Goal: Transaction & Acquisition: Purchase product/service

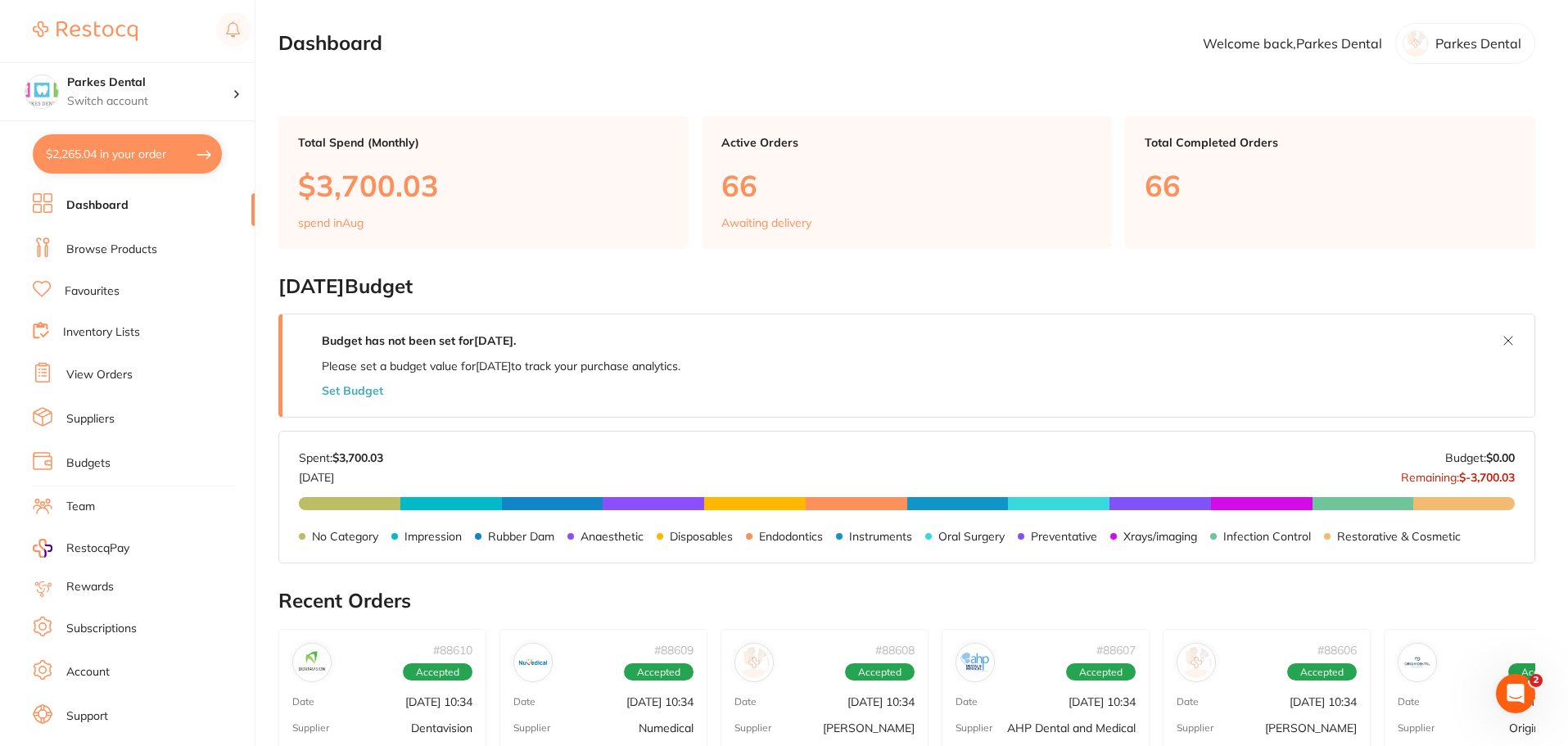
click at [67, 154] on button "$2,265.04 in your order" at bounding box center [127, 154] width 189 height 40
checkbox input "true"
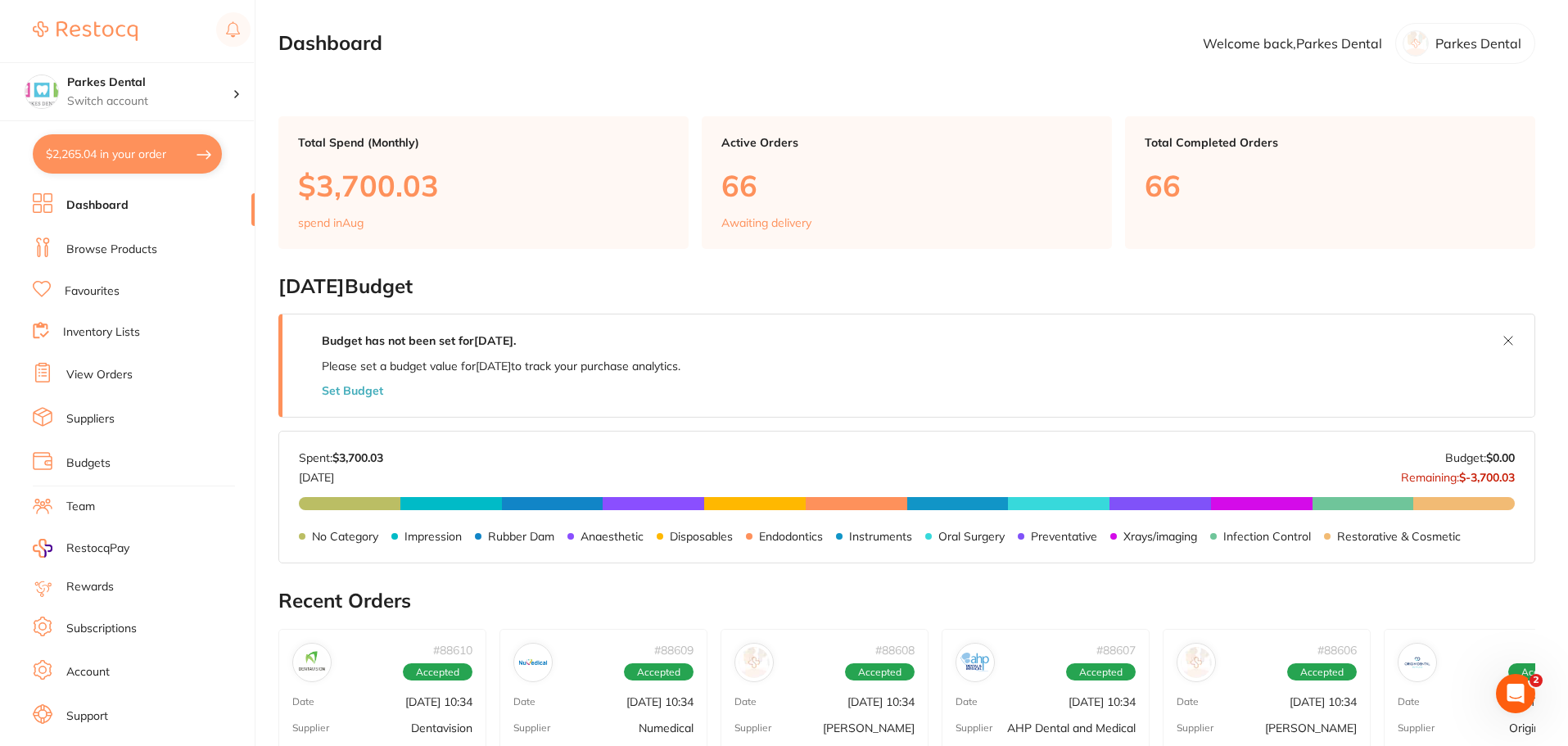
checkbox input "true"
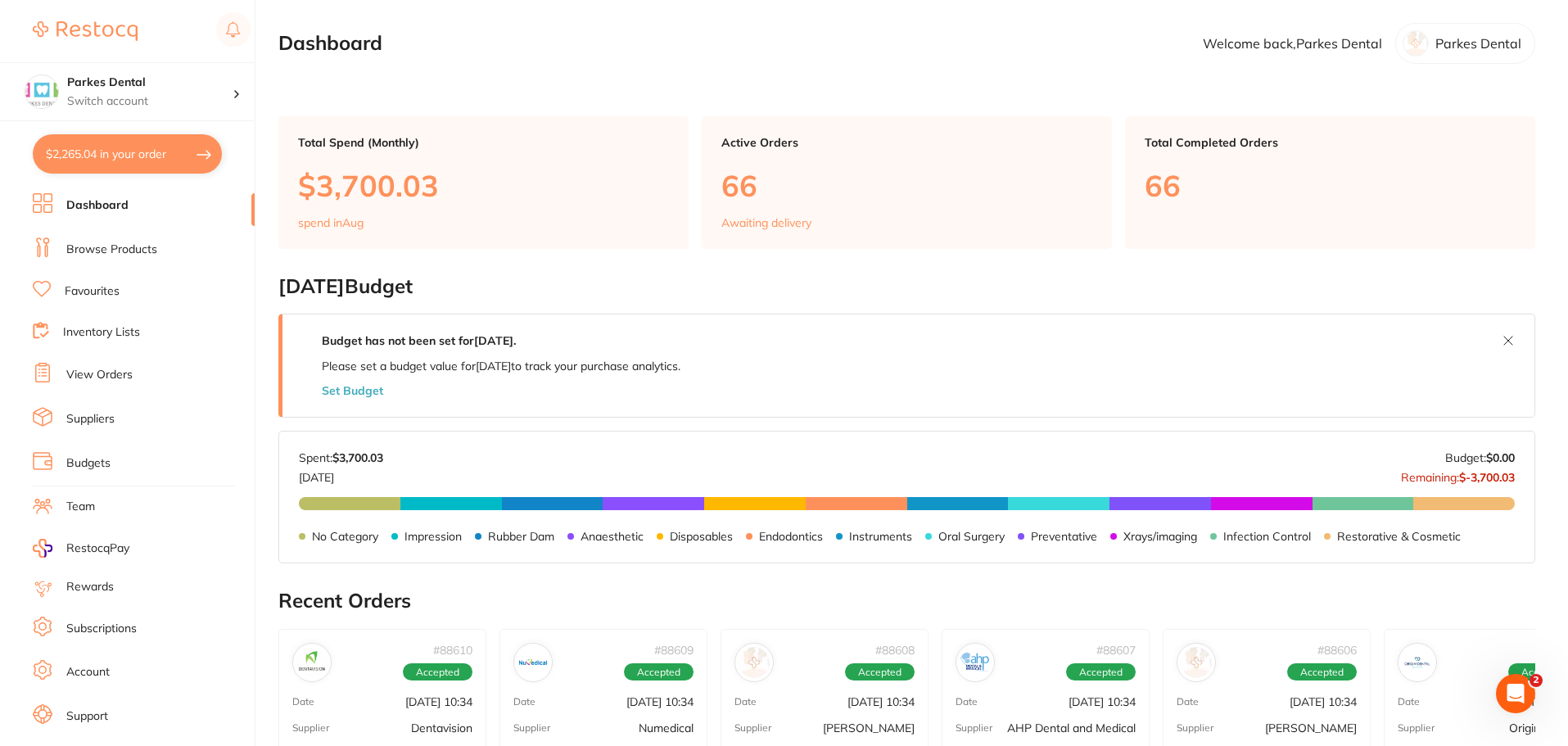
checkbox input "true"
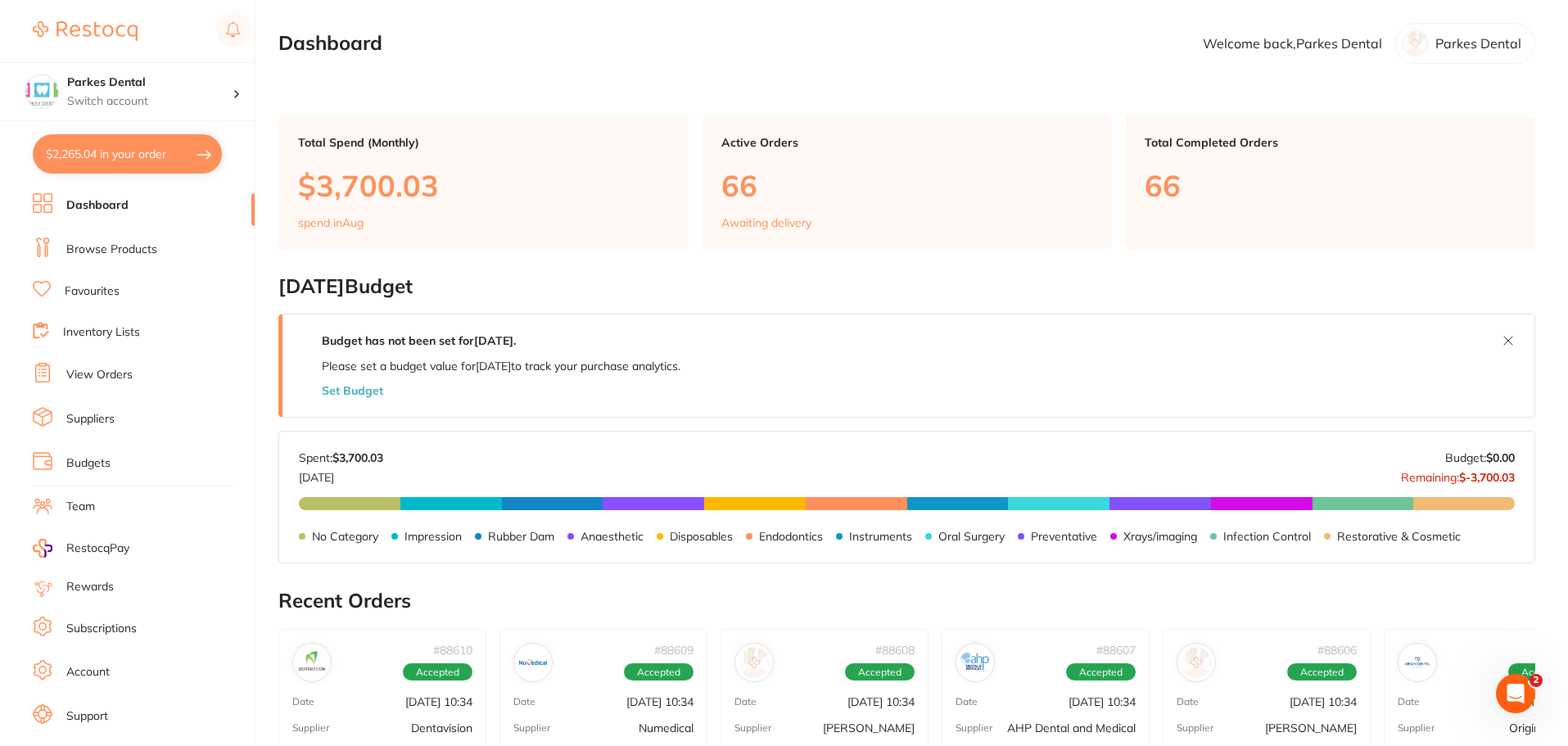
checkbox input "true"
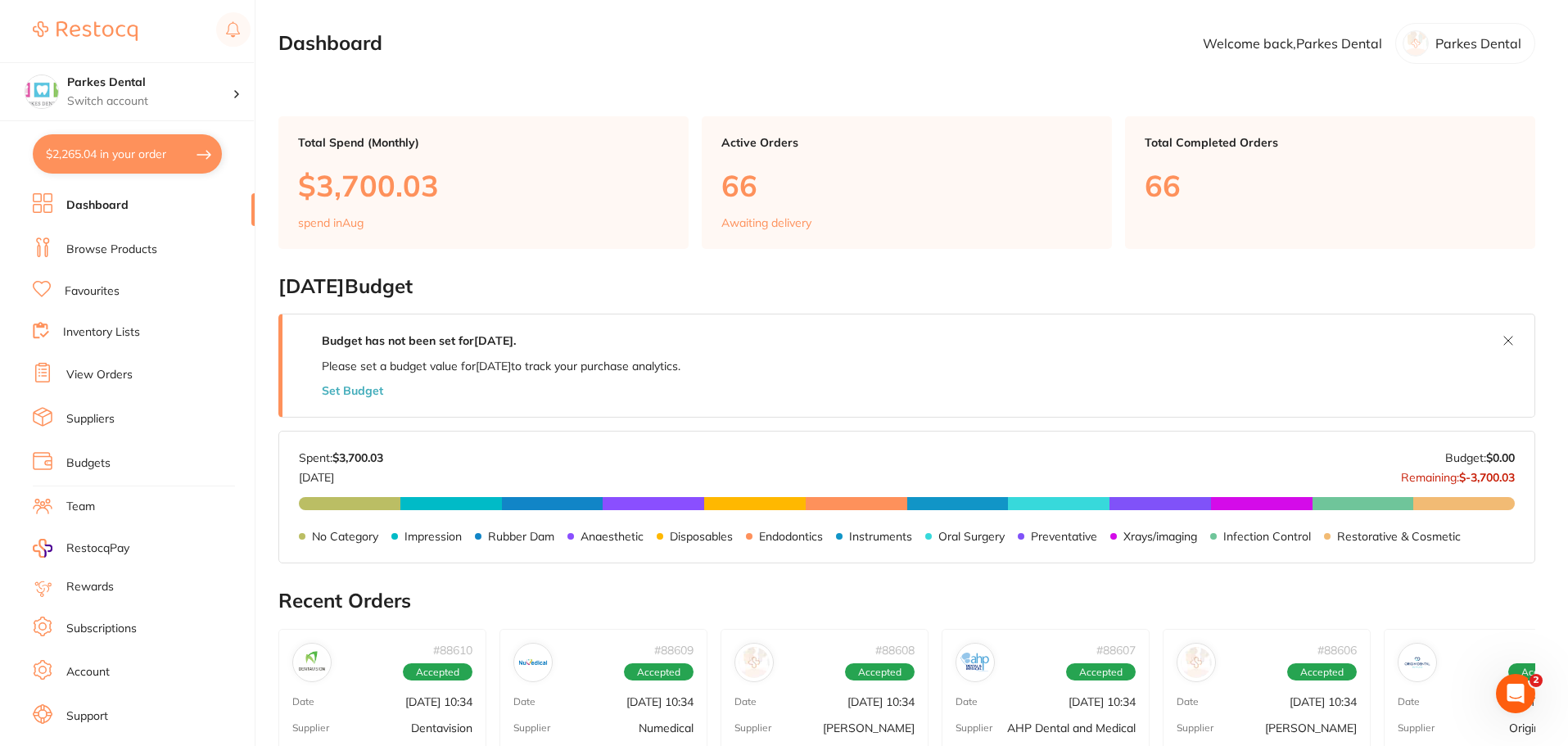
checkbox input "true"
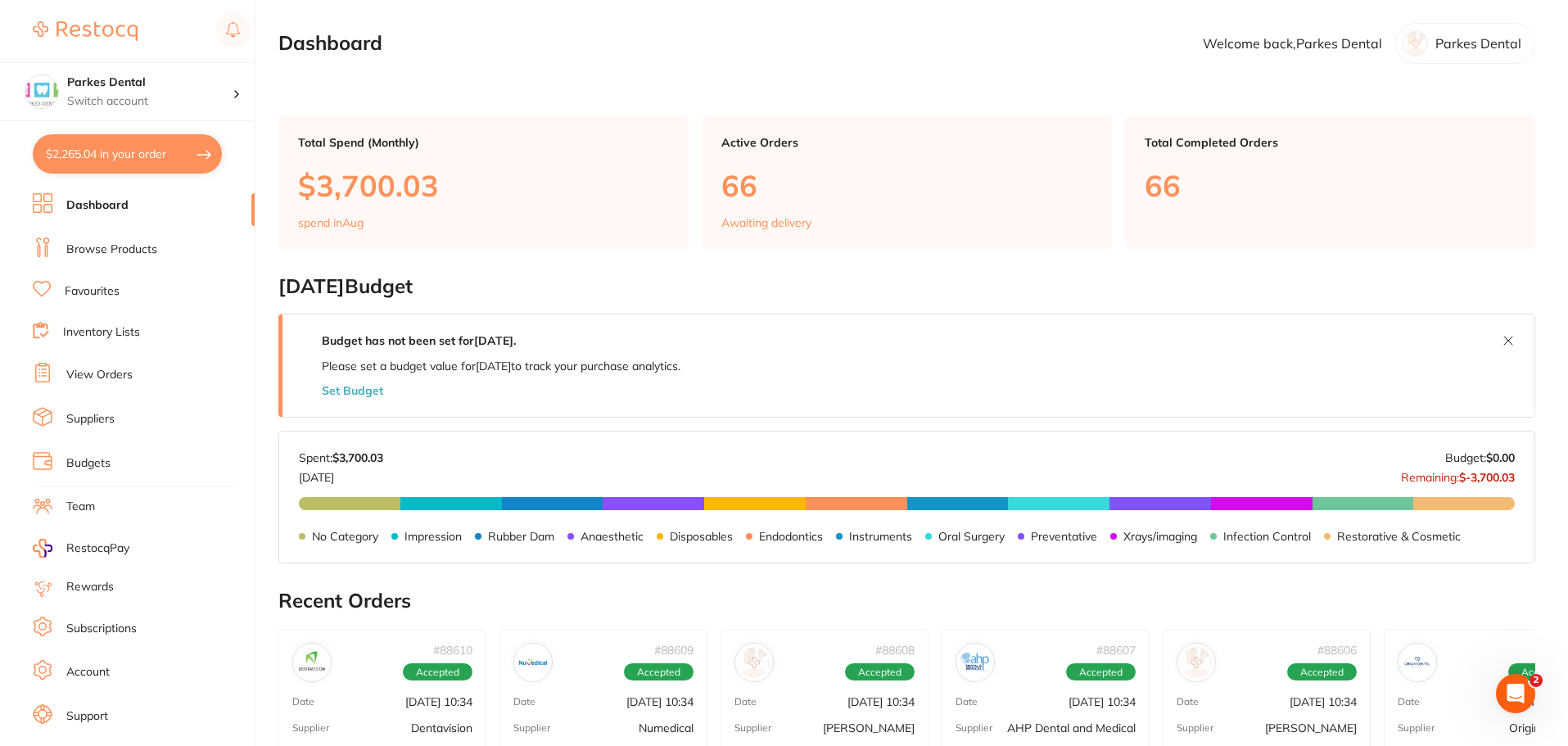
checkbox input "true"
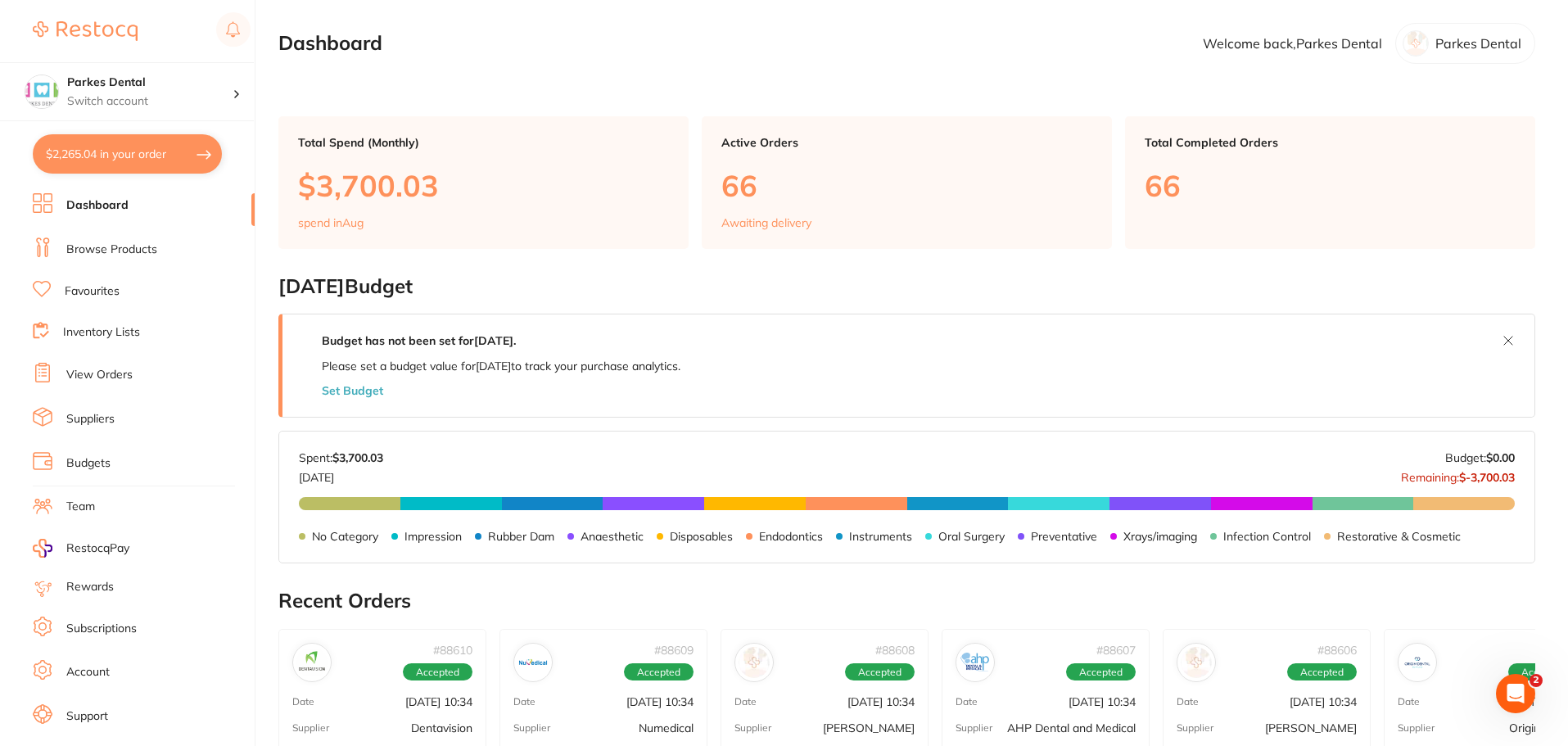
checkbox input "true"
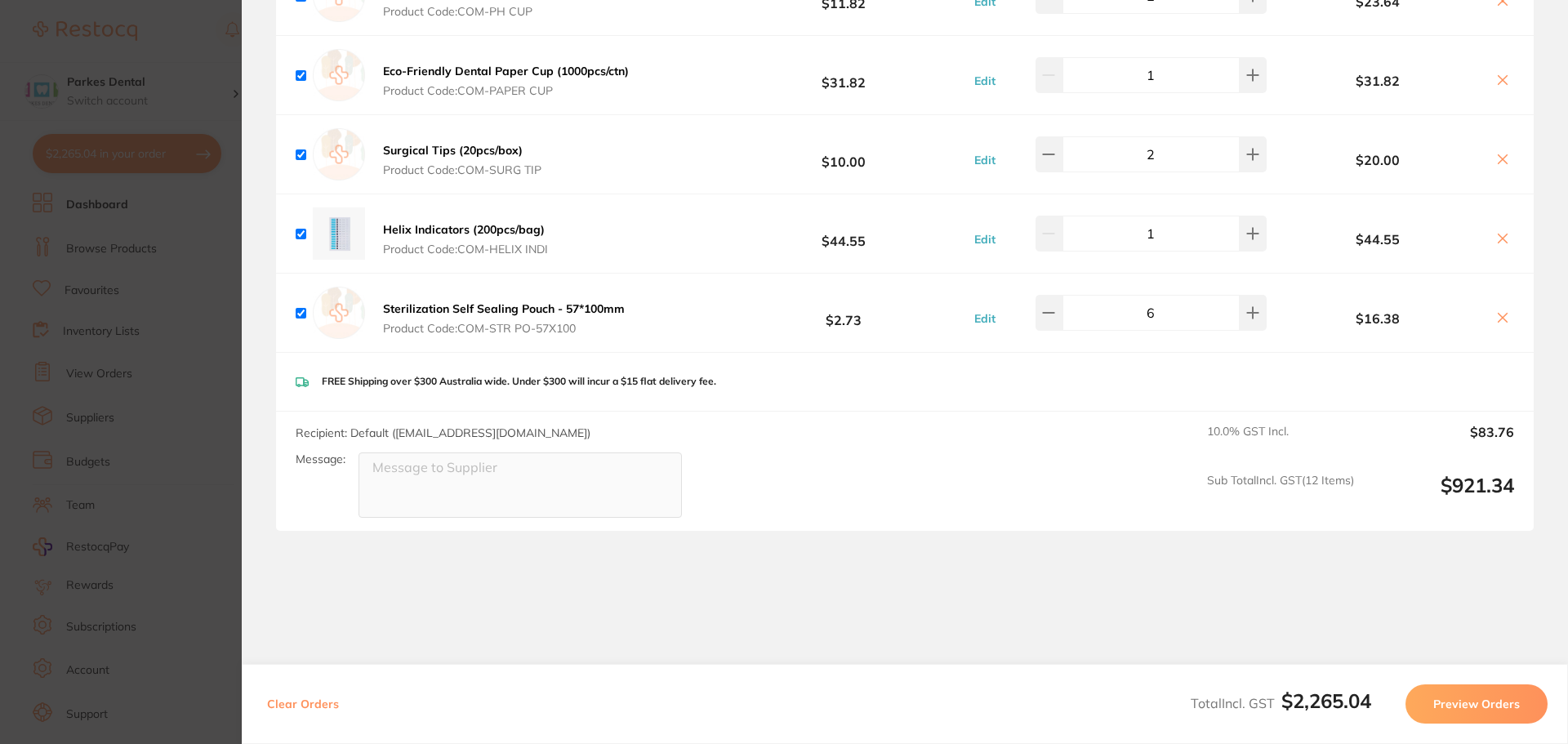
scroll to position [3252, 0]
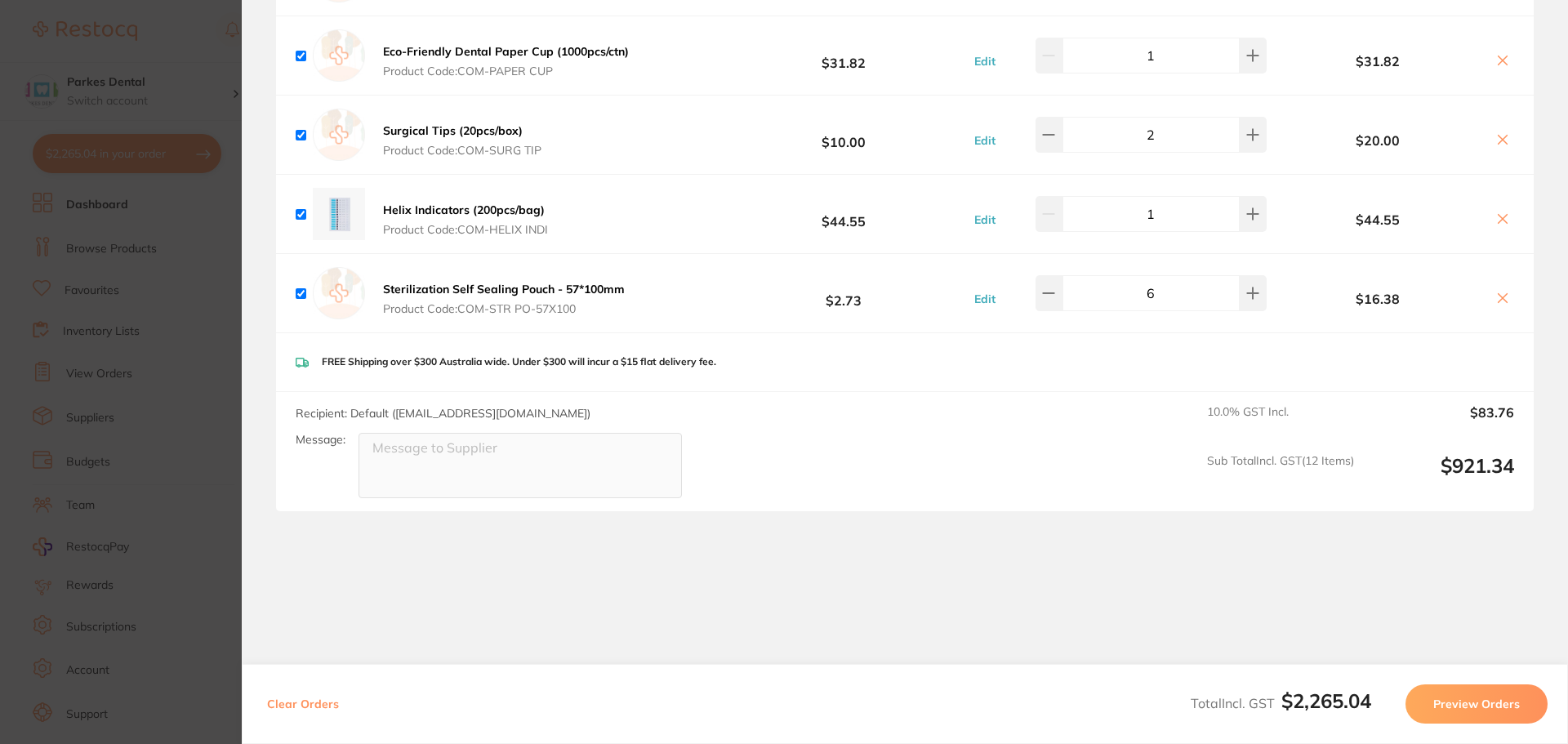
click at [144, 333] on section "Update RRP Set your pre negotiated price for this item. Item Agreed RRP (excl. …" at bounding box center [784, 372] width 1568 height 744
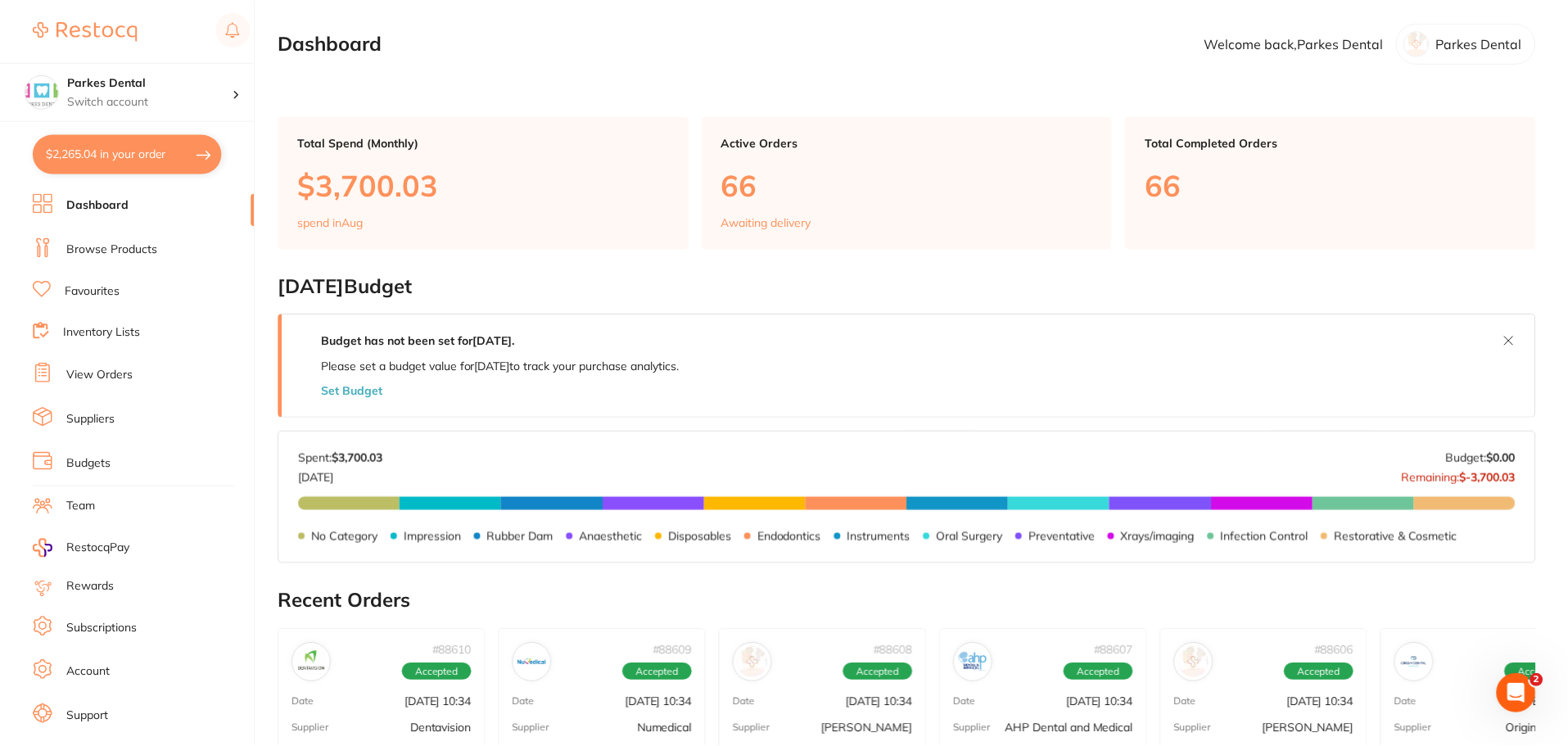
scroll to position [1, 0]
click at [110, 253] on link "Browse Products" at bounding box center [112, 249] width 91 height 16
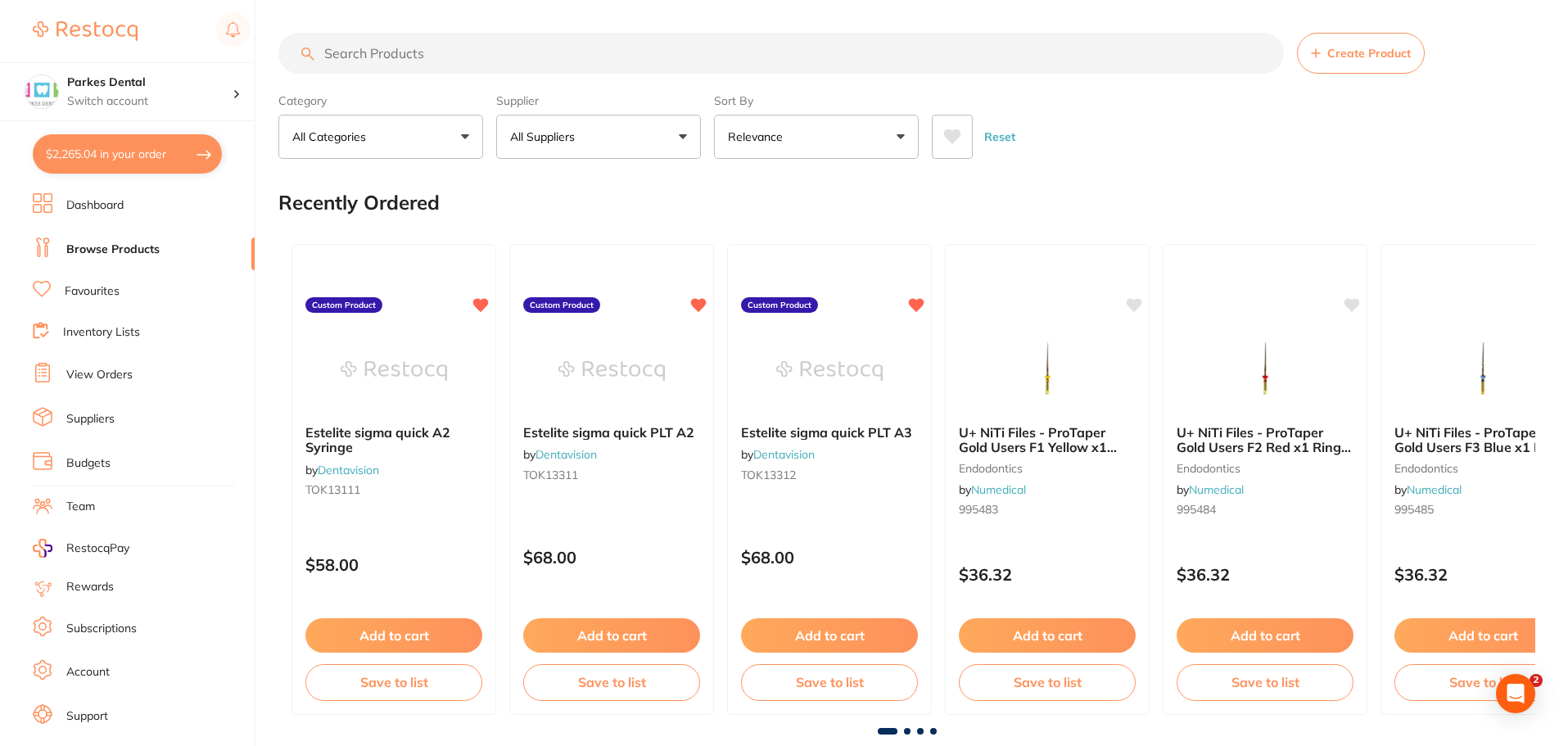
click at [394, 61] on input "search" at bounding box center [781, 53] width 1005 height 41
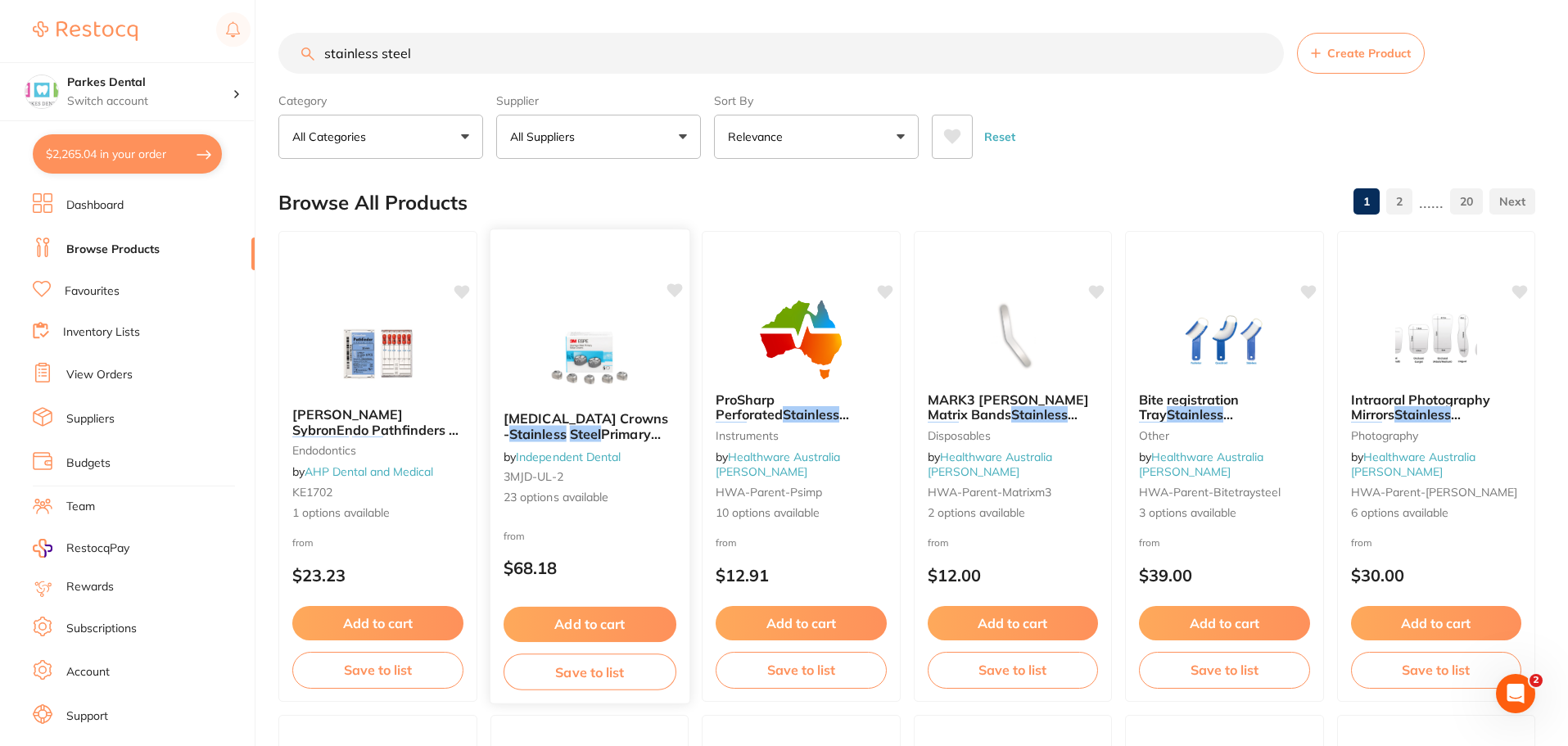
type input "stainless steel"
drag, startPoint x: 615, startPoint y: 435, endPoint x: 544, endPoint y: 428, distance: 71.3
drag, startPoint x: 540, startPoint y: 426, endPoint x: 521, endPoint y: 410, distance: 24.8
drag, startPoint x: 521, startPoint y: 410, endPoint x: 504, endPoint y: 370, distance: 43.5
click at [504, 370] on div at bounding box center [589, 357] width 199 height 83
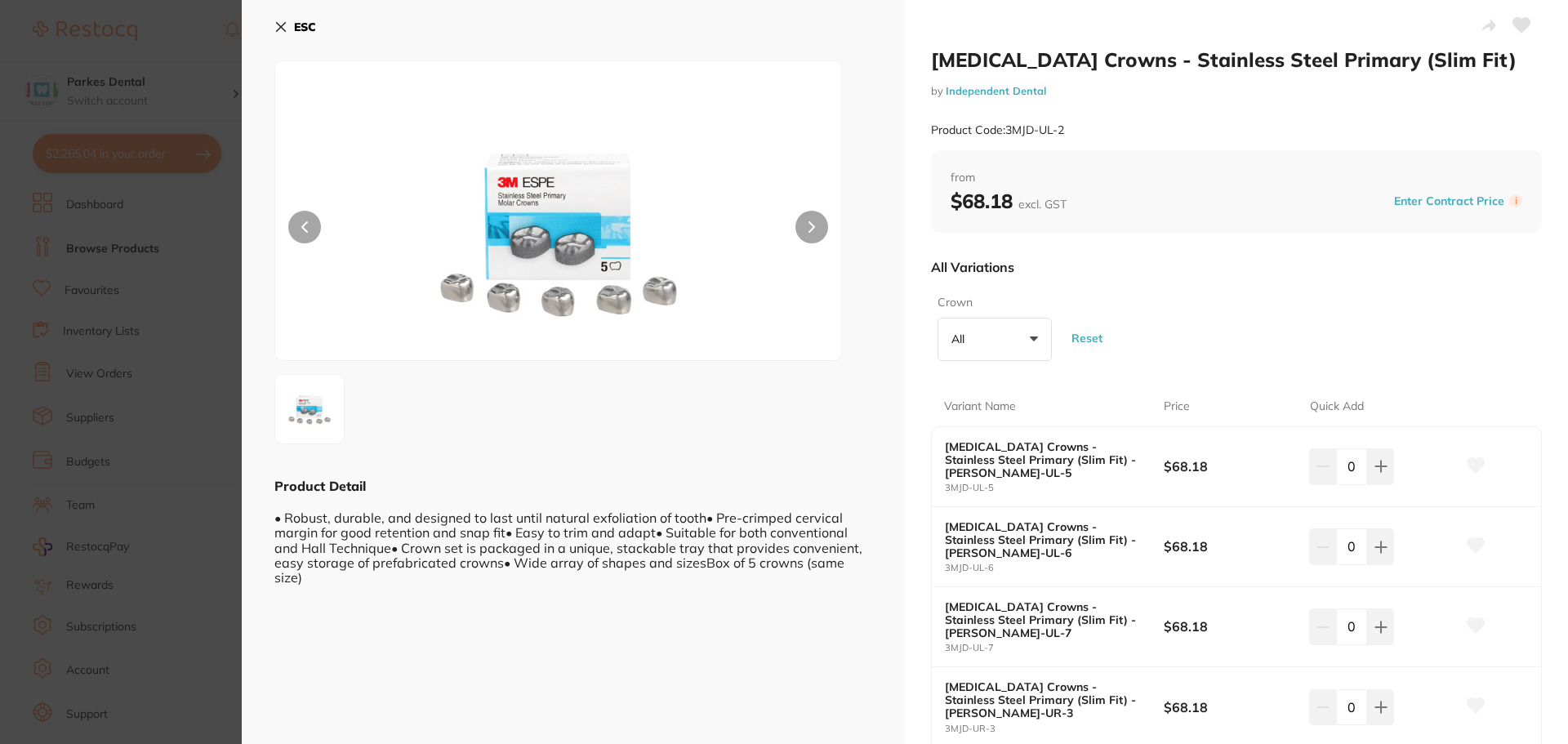
click at [816, 210] on div at bounding box center [558, 211] width 567 height 301
click at [811, 223] on icon at bounding box center [811, 226] width 7 height 11
click at [803, 223] on button at bounding box center [811, 227] width 33 height 33
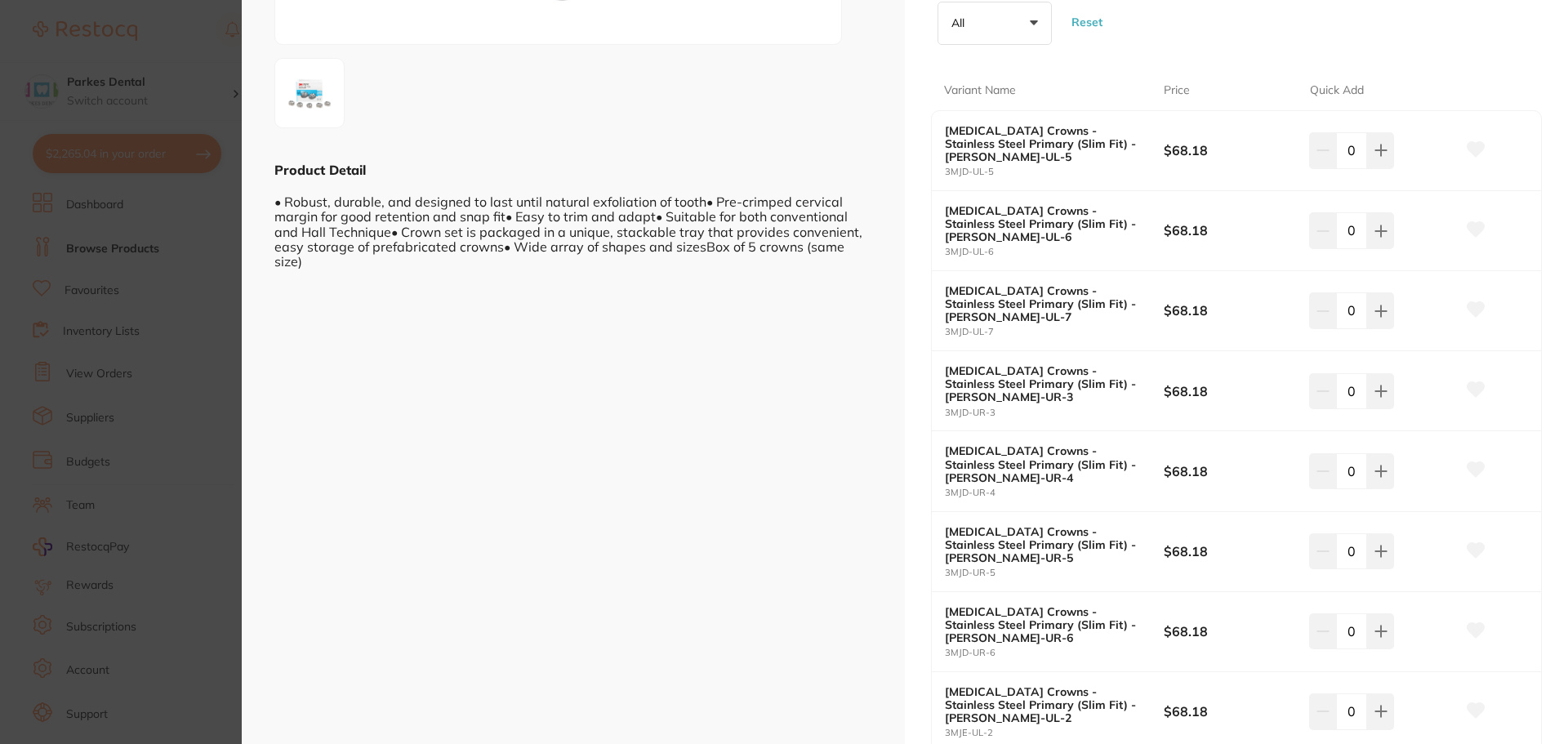
scroll to position [164, 0]
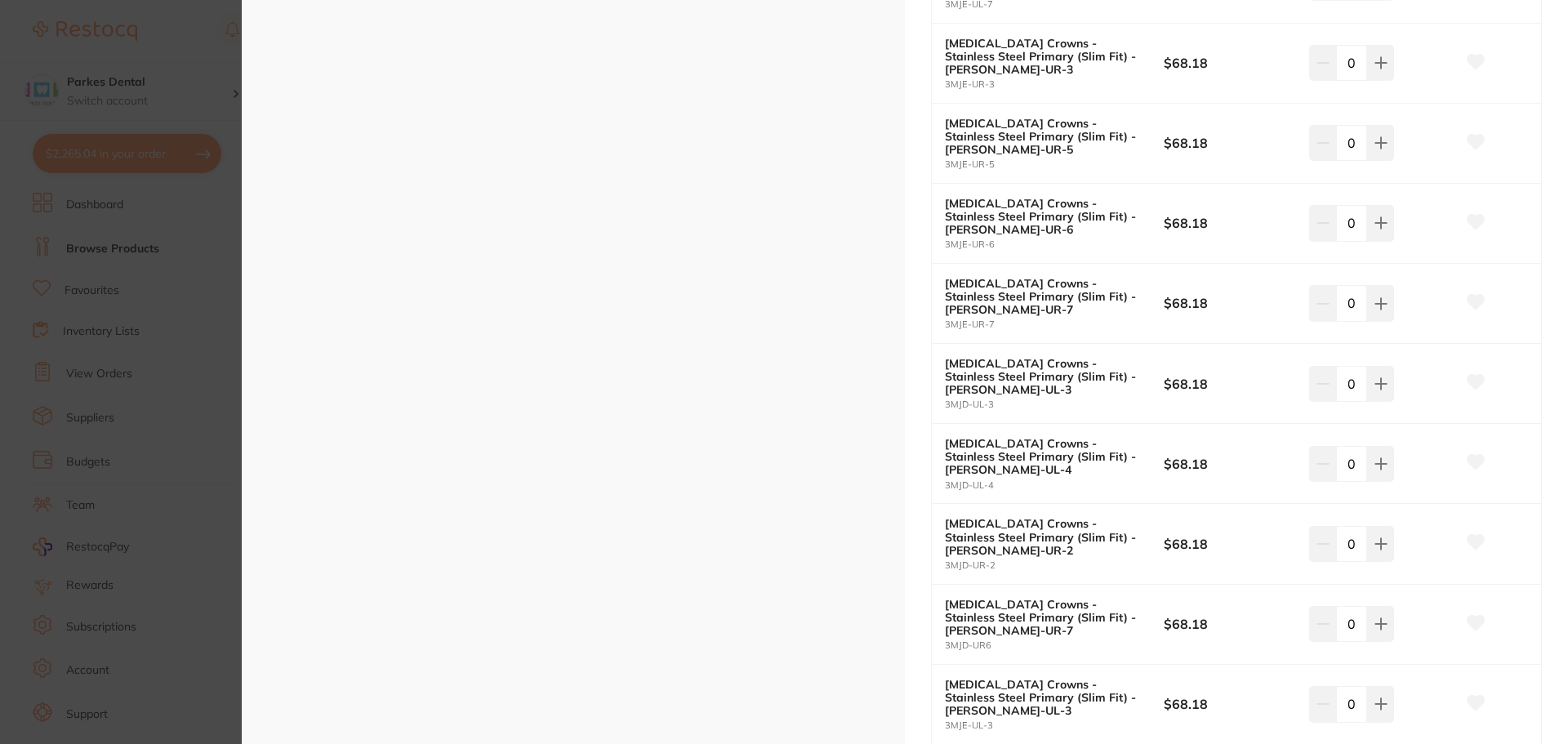
scroll to position [1307, 0]
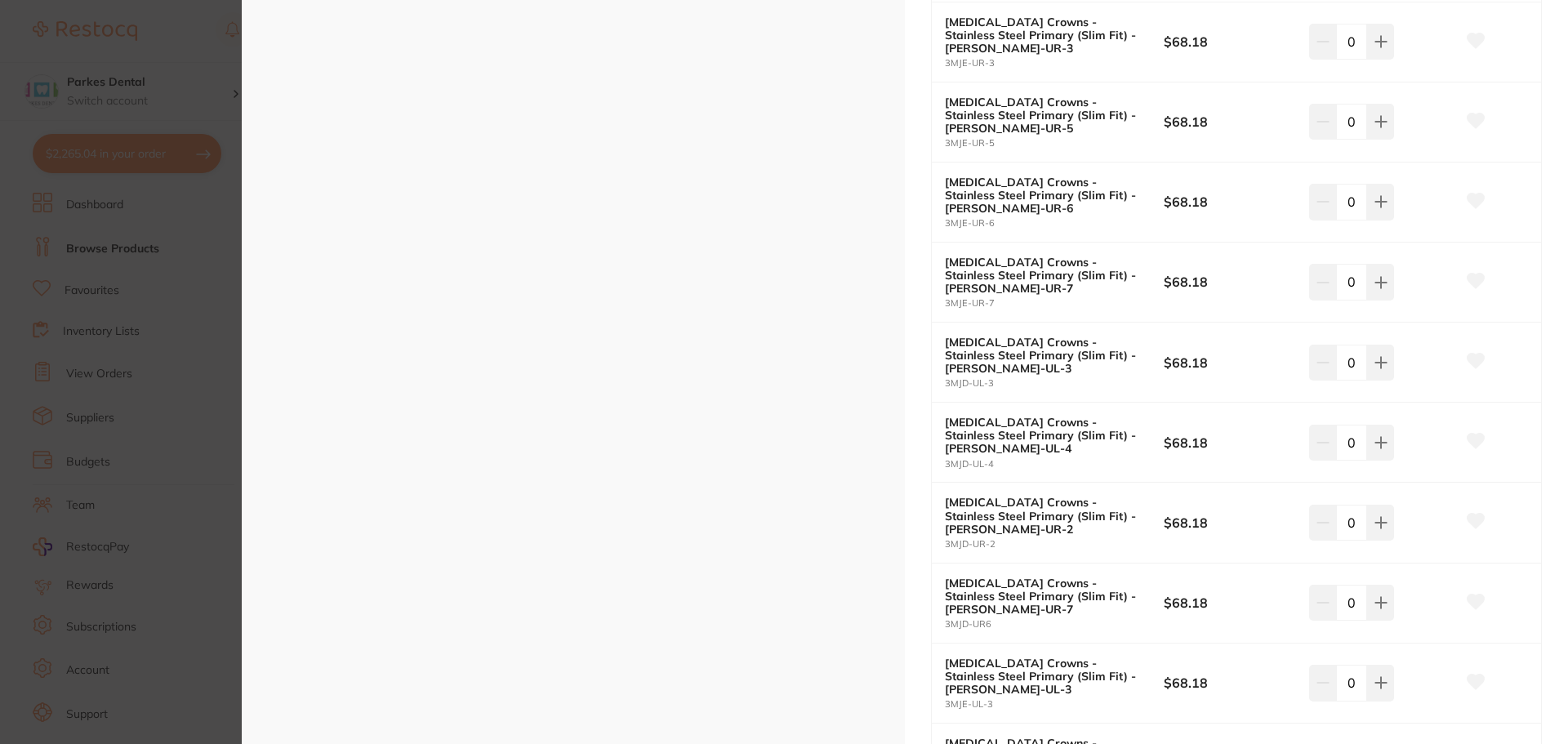
click at [16, 391] on section "[MEDICAL_DATA] Crowns - Stainless Steel Primary (Slim Fit) by Independent Denta…" at bounding box center [784, 372] width 1568 height 744
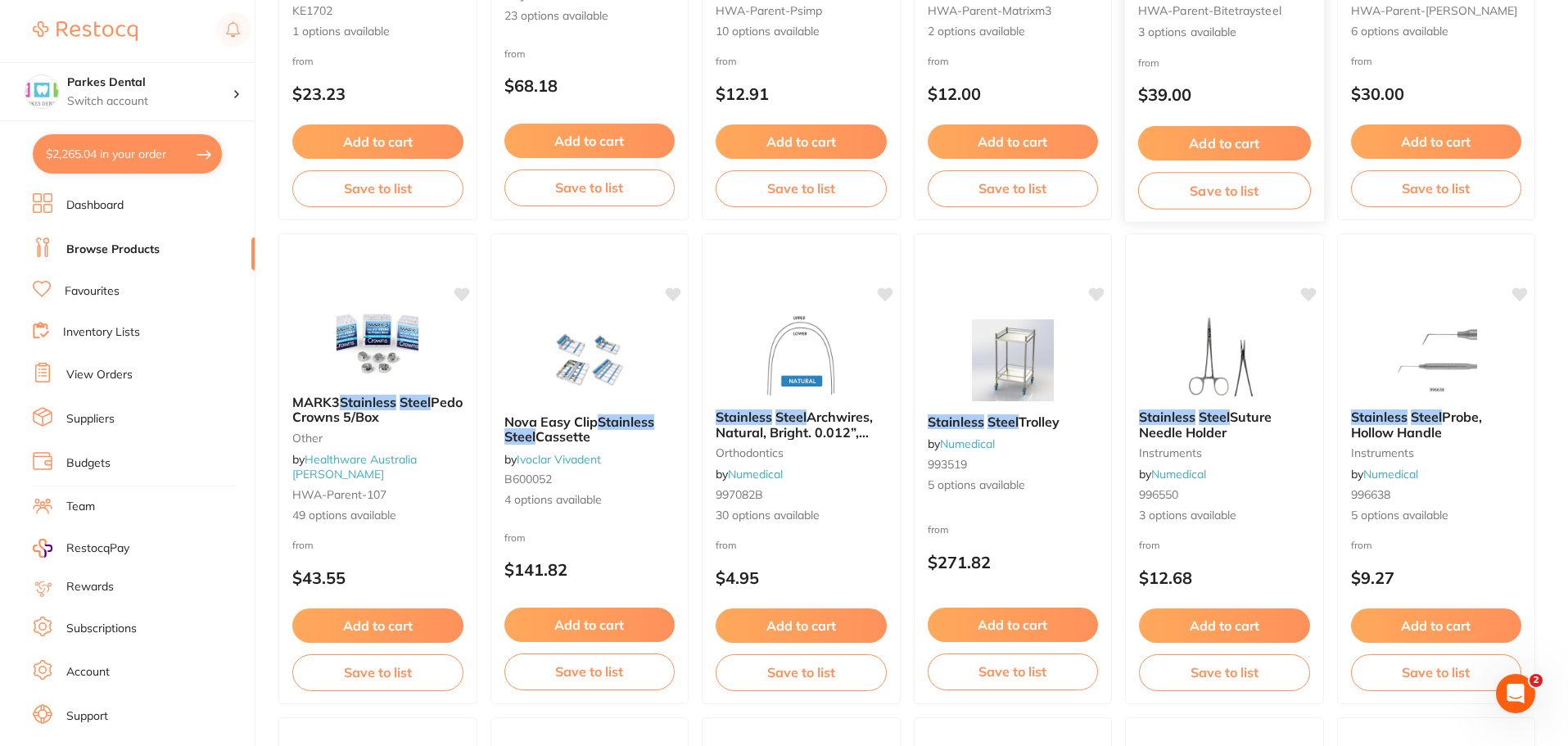
scroll to position [492, 0]
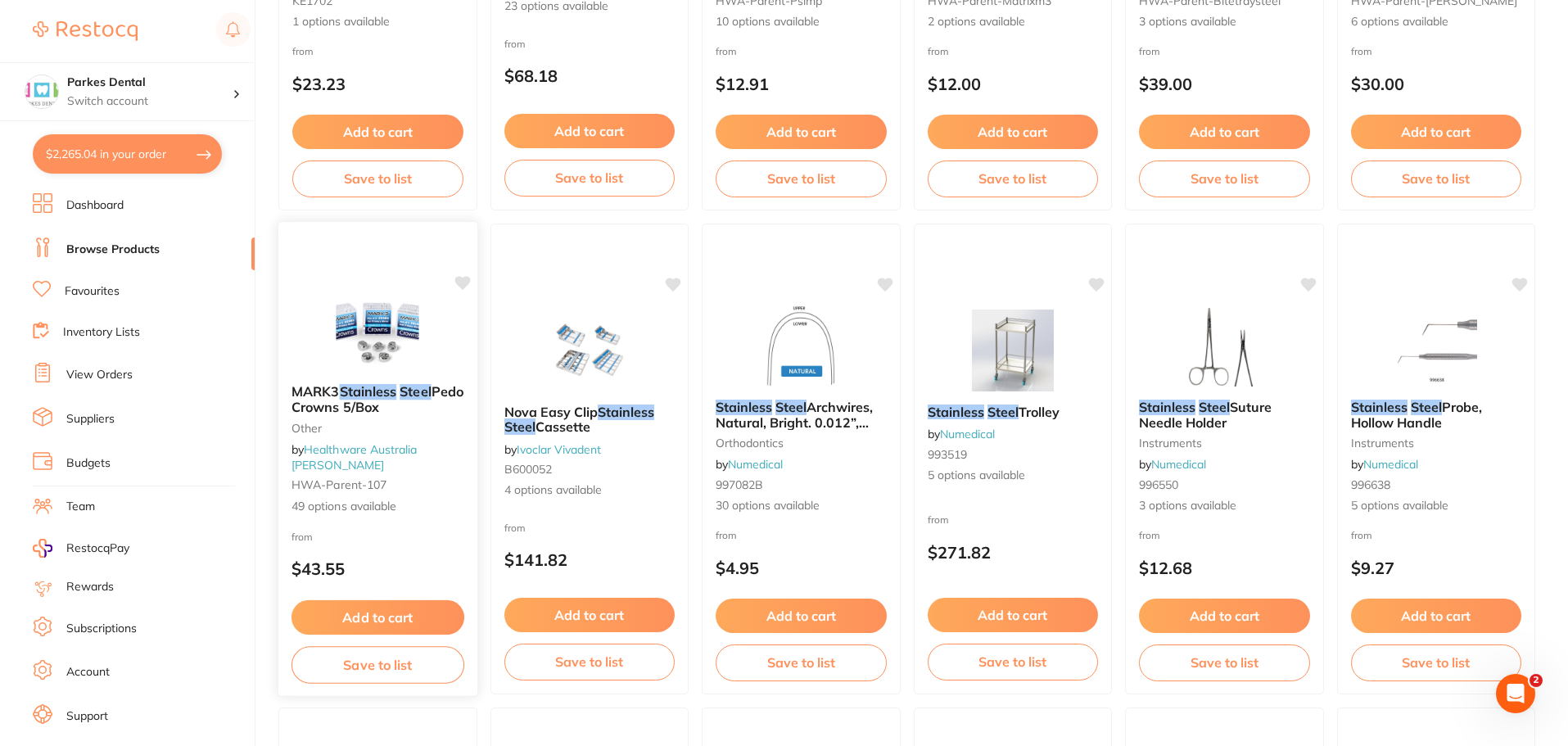
click at [368, 331] on img at bounding box center [377, 329] width 107 height 83
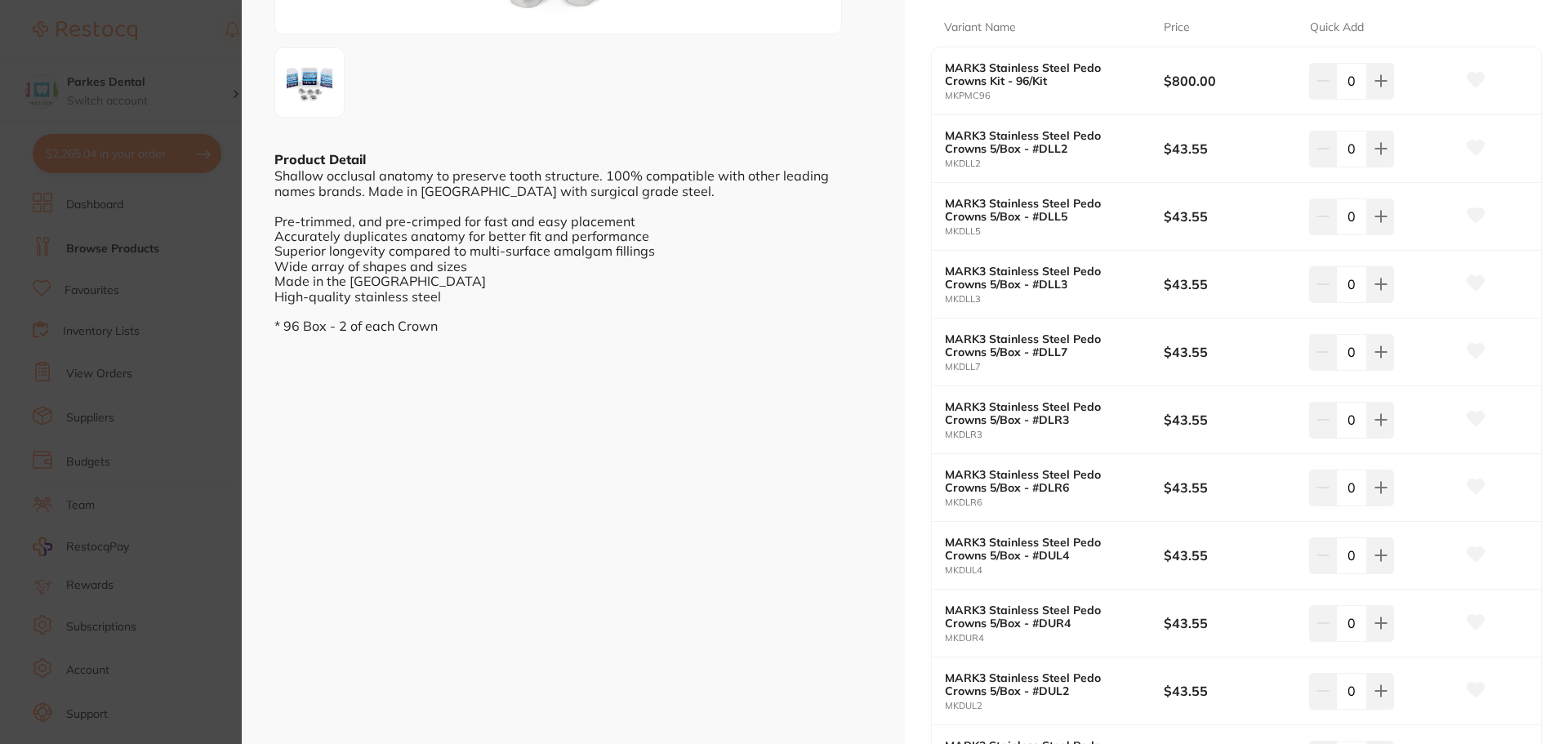
scroll to position [245, 0]
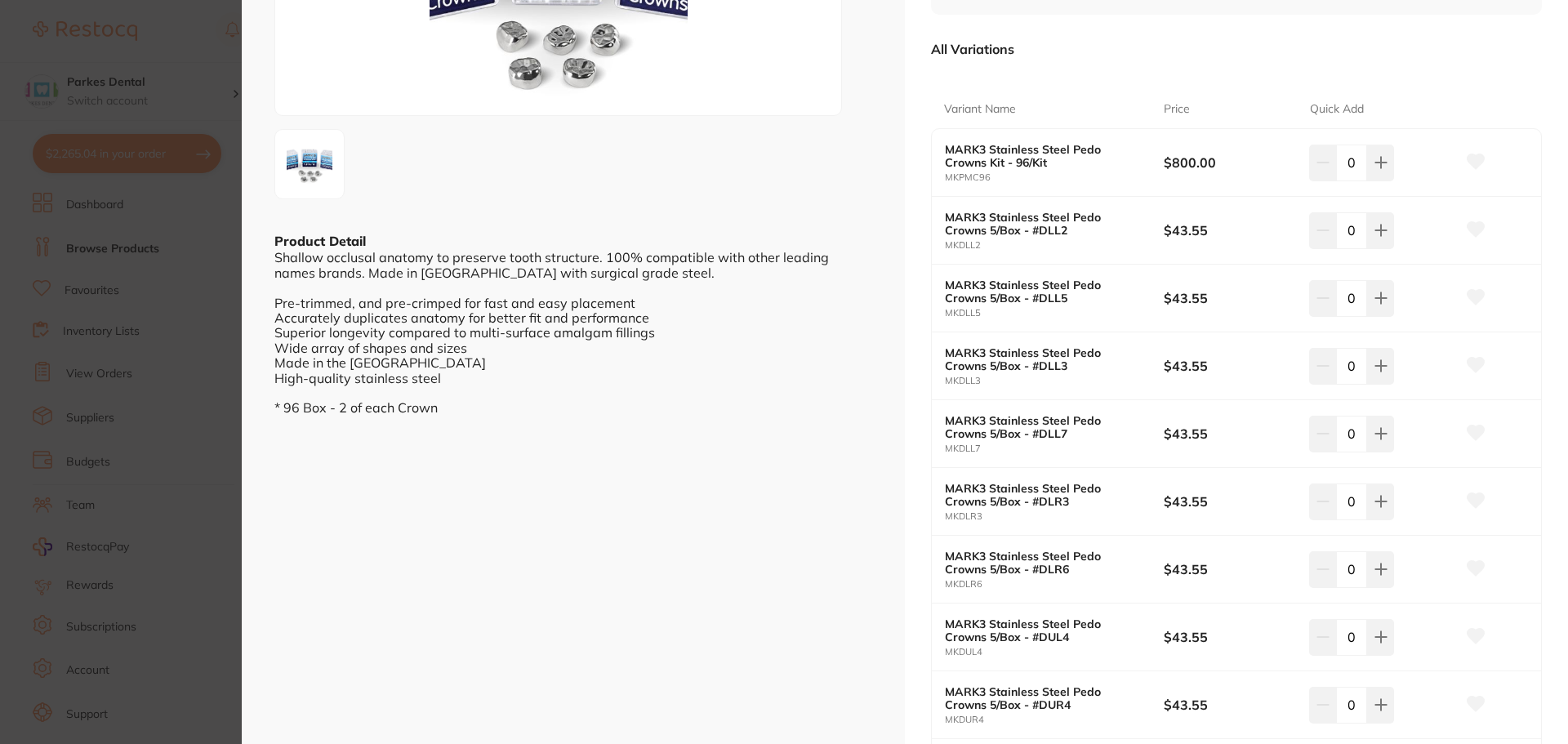
drag, startPoint x: 65, startPoint y: 539, endPoint x: 809, endPoint y: 692, distance: 759.6
click at [67, 539] on section "MARK3 Stainless Steel Pedo Crowns 5/Box other by Healthware Australia [PERSON_N…" at bounding box center [784, 372] width 1568 height 744
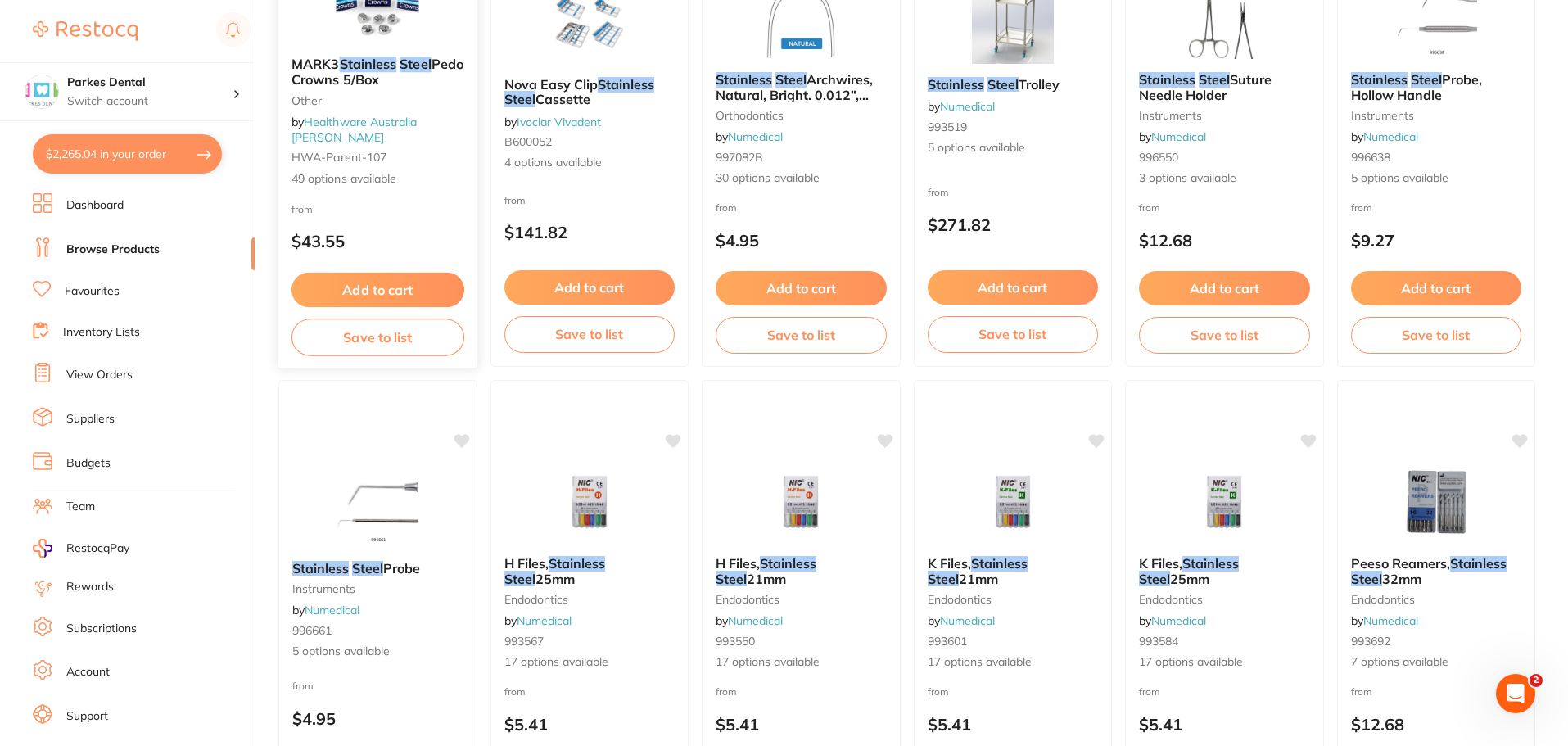
scroll to position [573, 0]
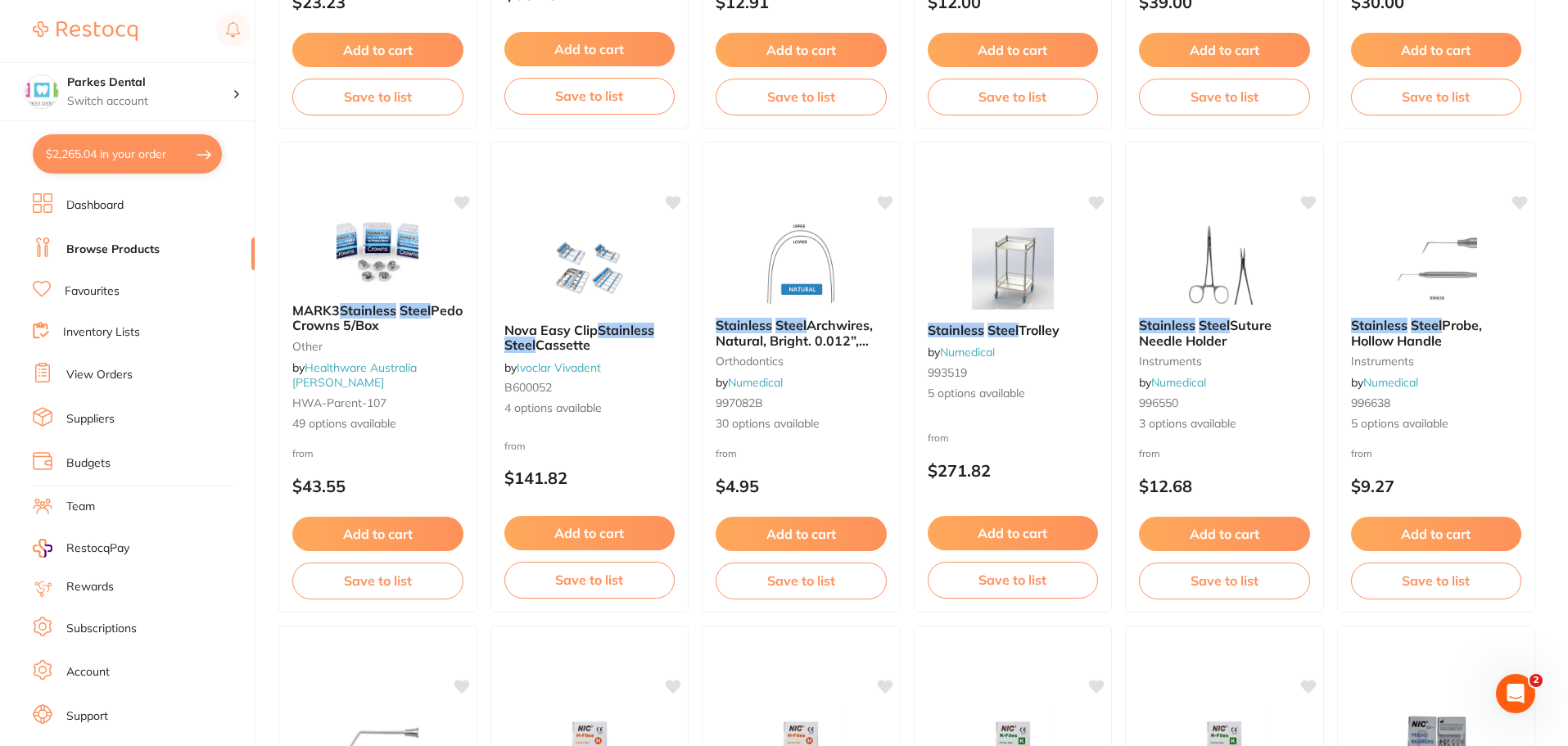
click at [375, 272] on img at bounding box center [377, 248] width 107 height 82
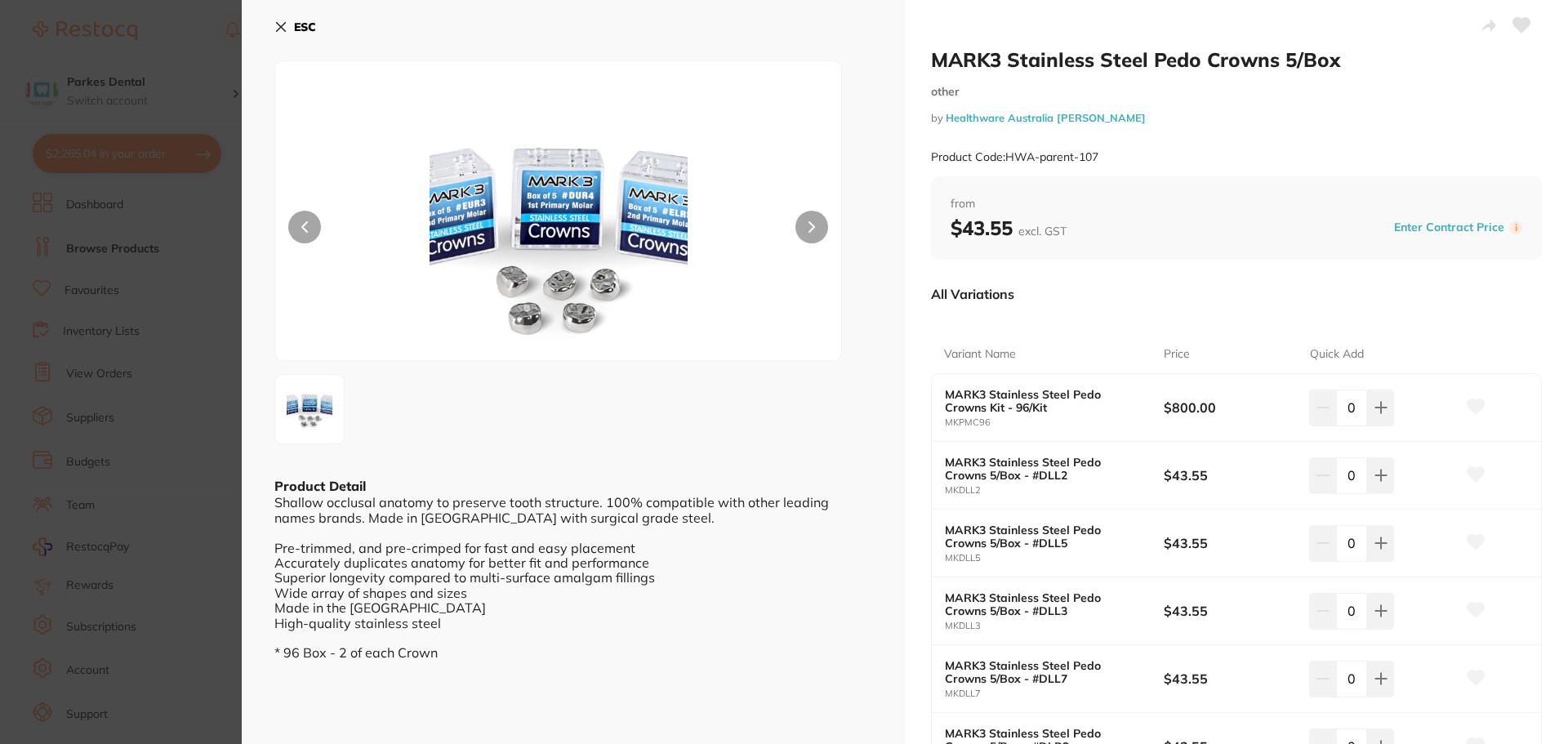
scroll to position [81, 0]
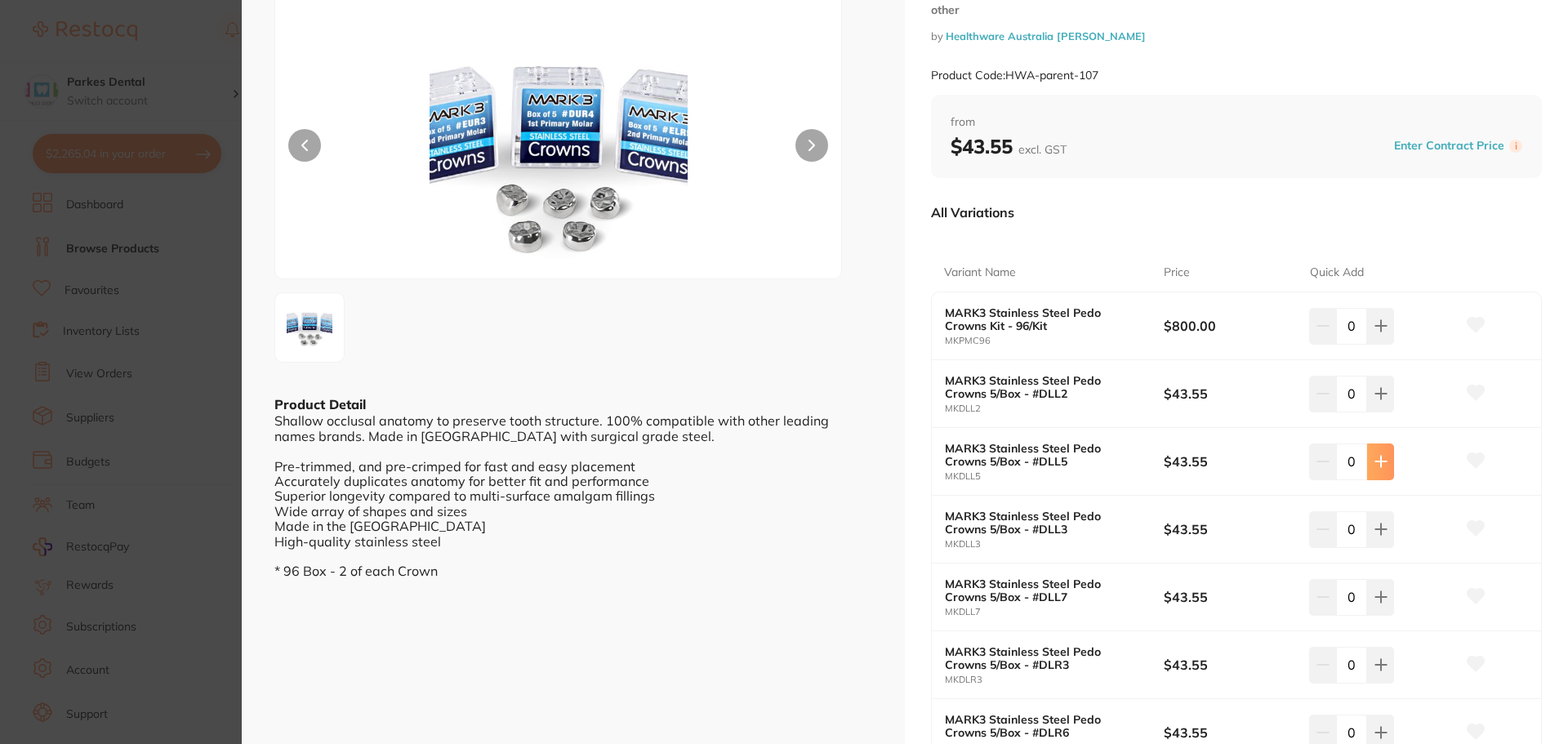
click at [1378, 459] on icon at bounding box center [1380, 462] width 10 height 10
type input "1"
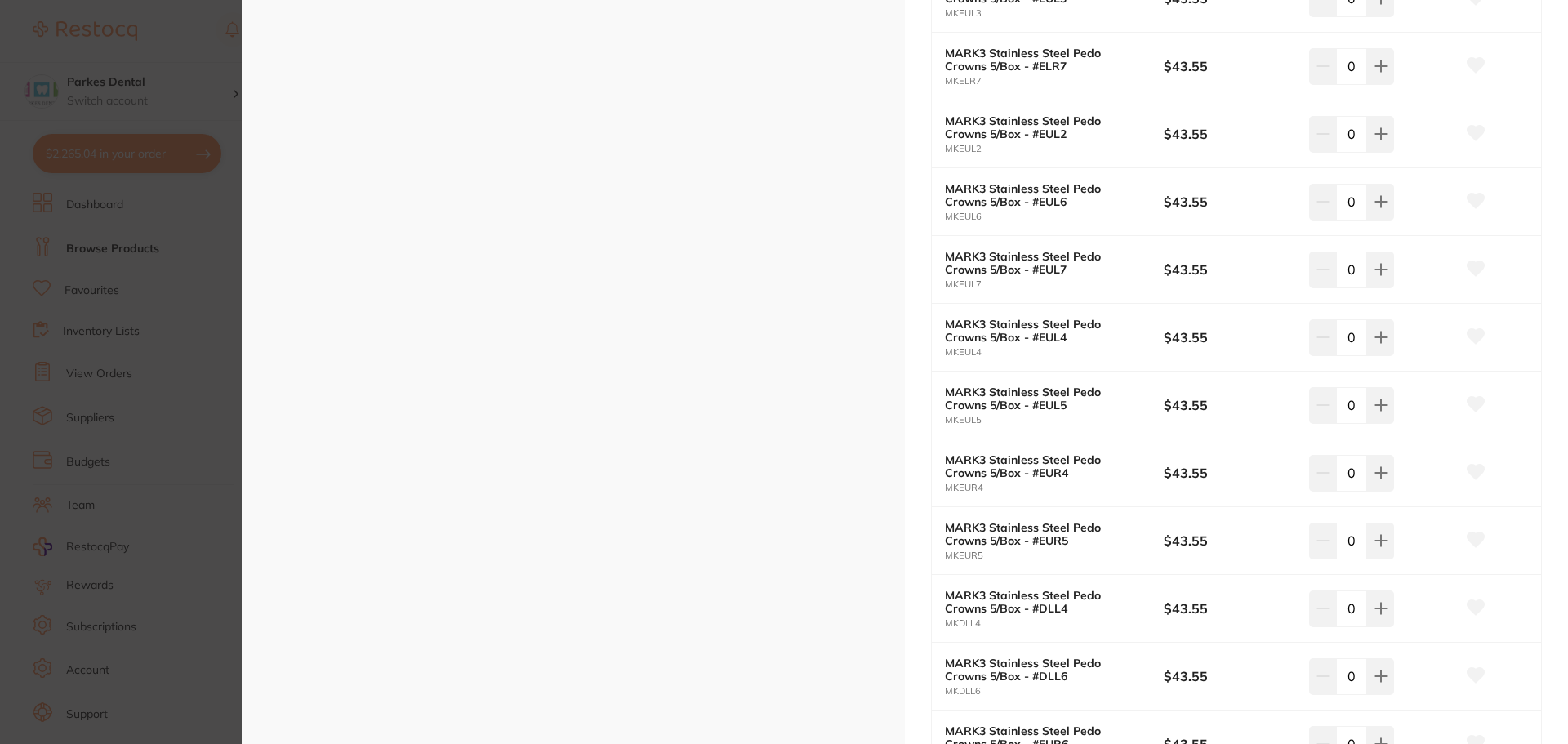
scroll to position [1797, 0]
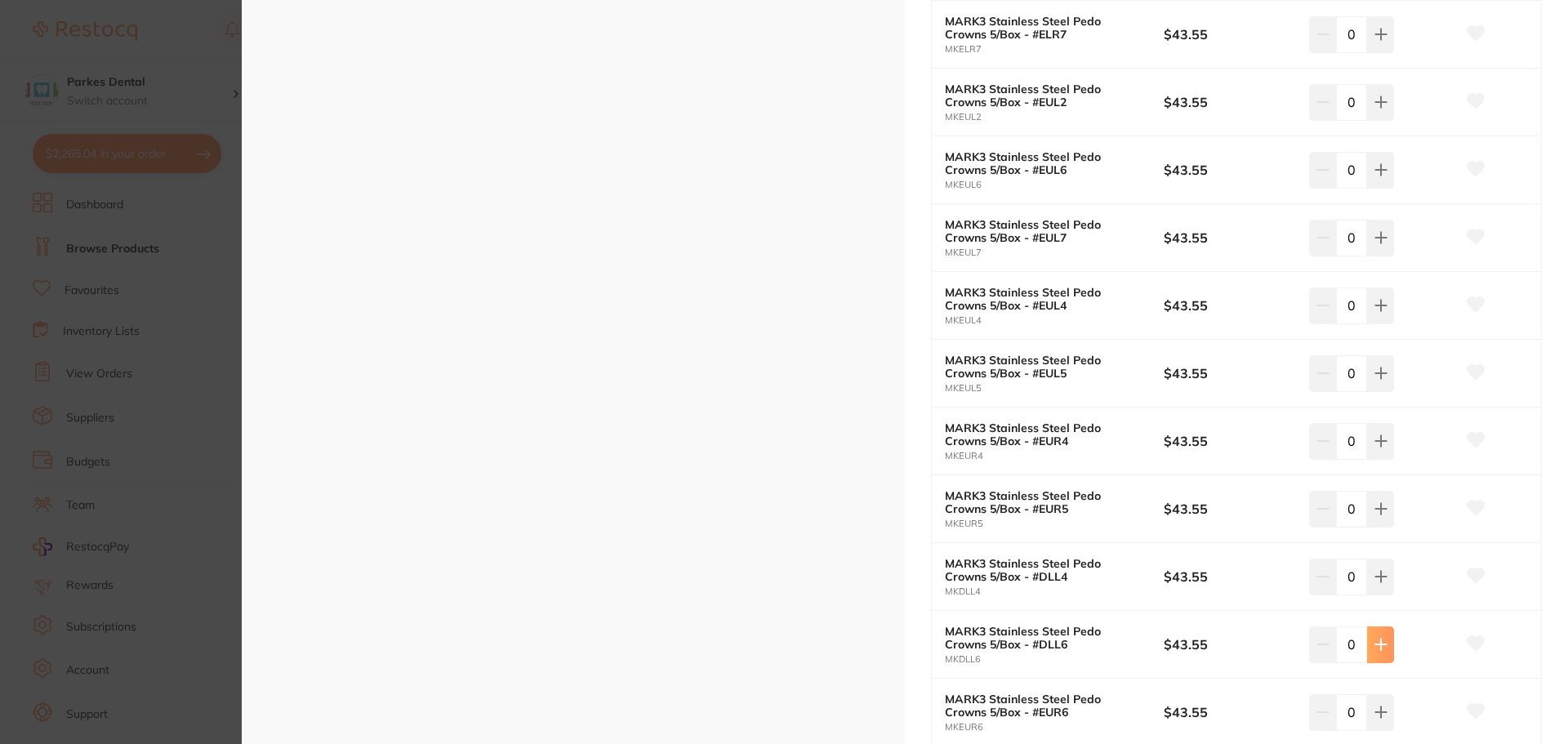
click at [1383, 634] on button at bounding box center [1379, 645] width 27 height 36
type input "1"
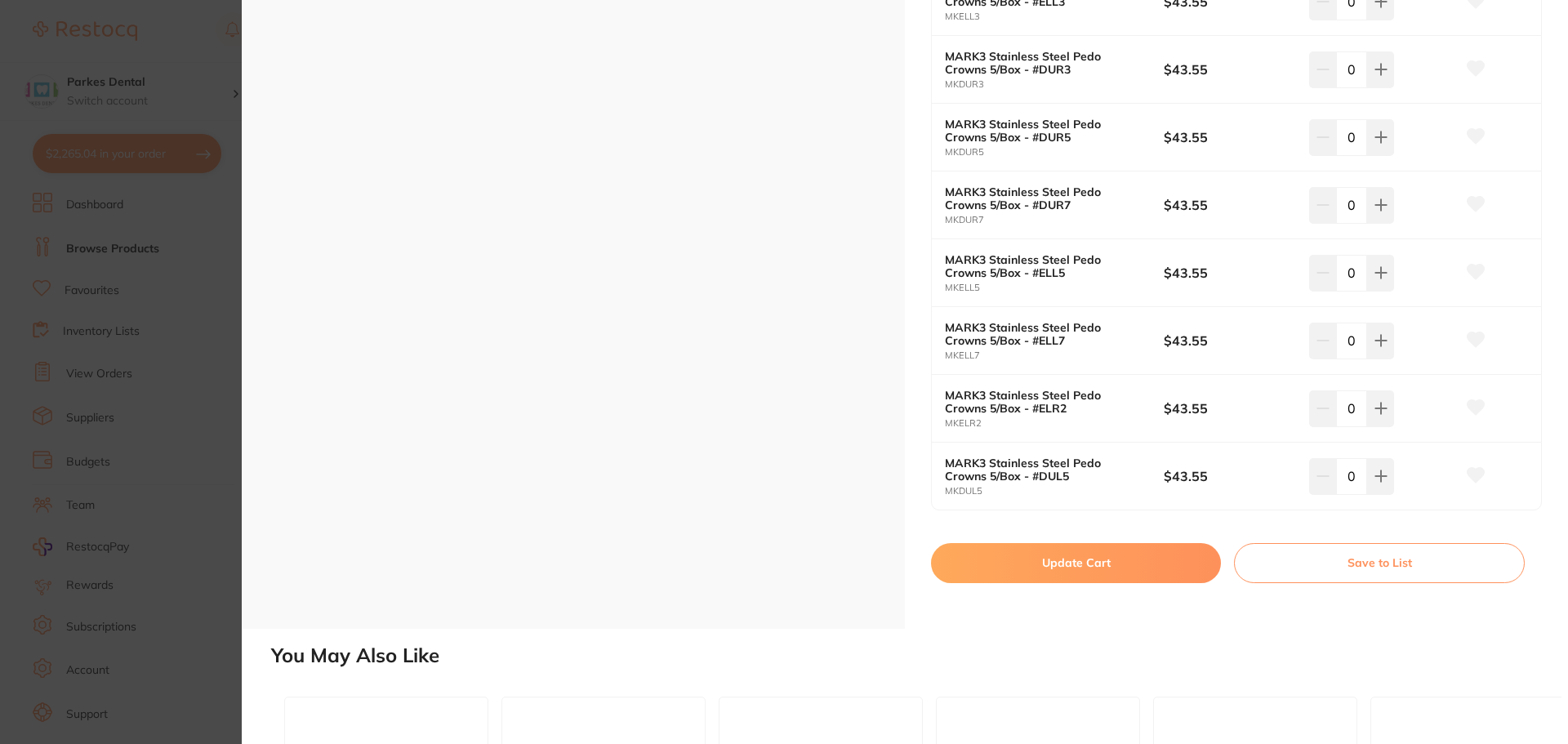
scroll to position [3430, 0]
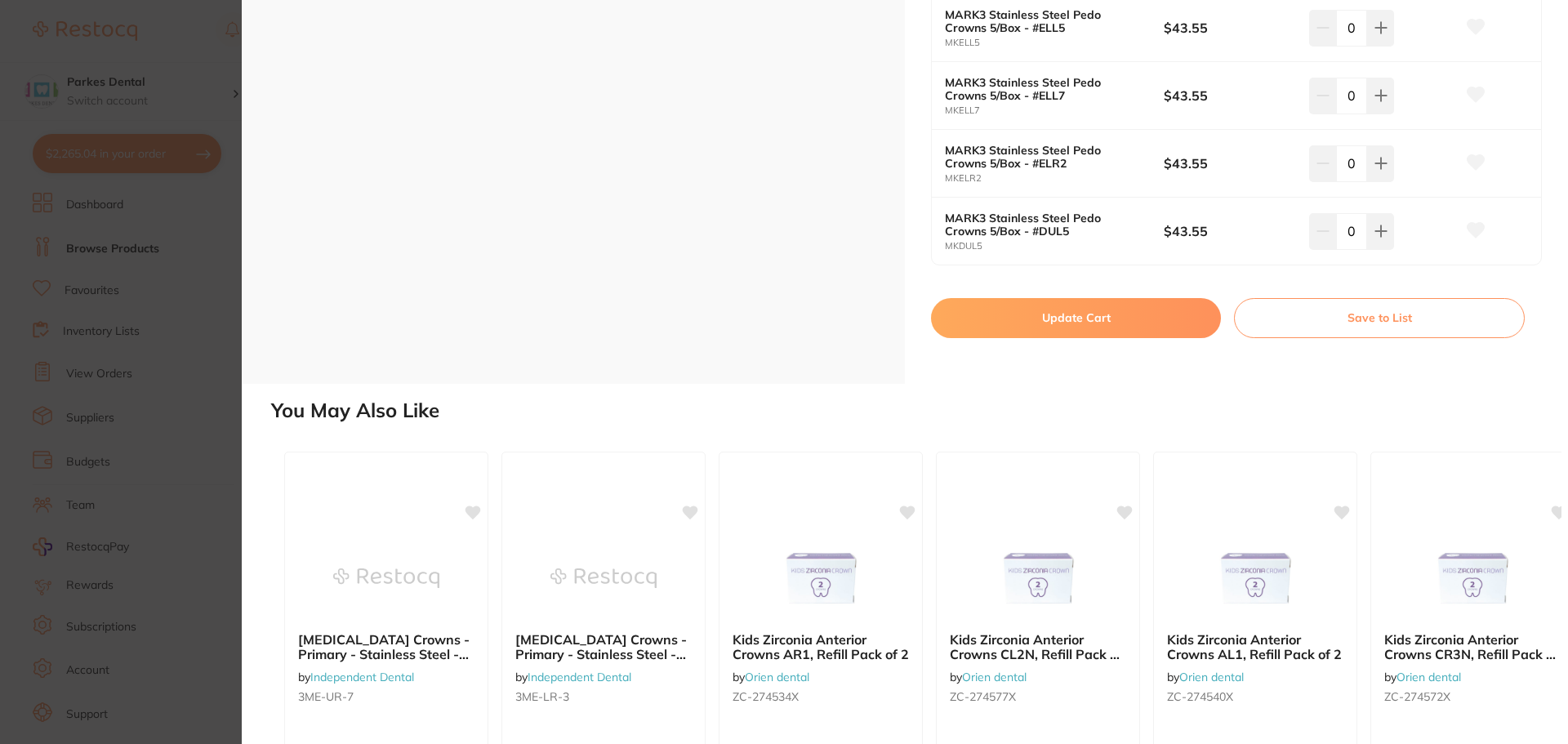
click at [1157, 324] on button "Update Cart" at bounding box center [1075, 318] width 290 height 39
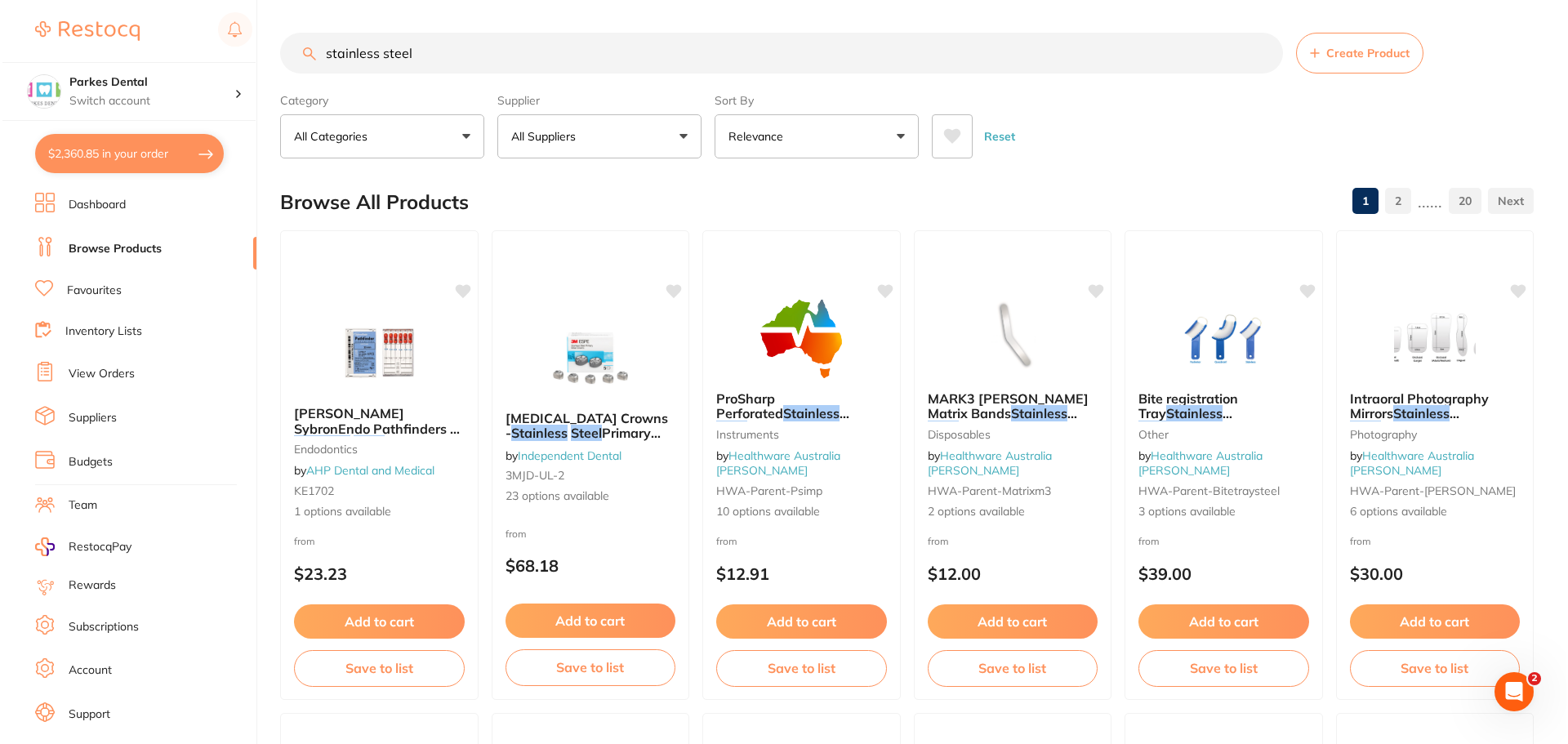
scroll to position [2067, 0]
click at [99, 147] on button "$2,360.85 in your order" at bounding box center [127, 153] width 189 height 39
checkbox input "true"
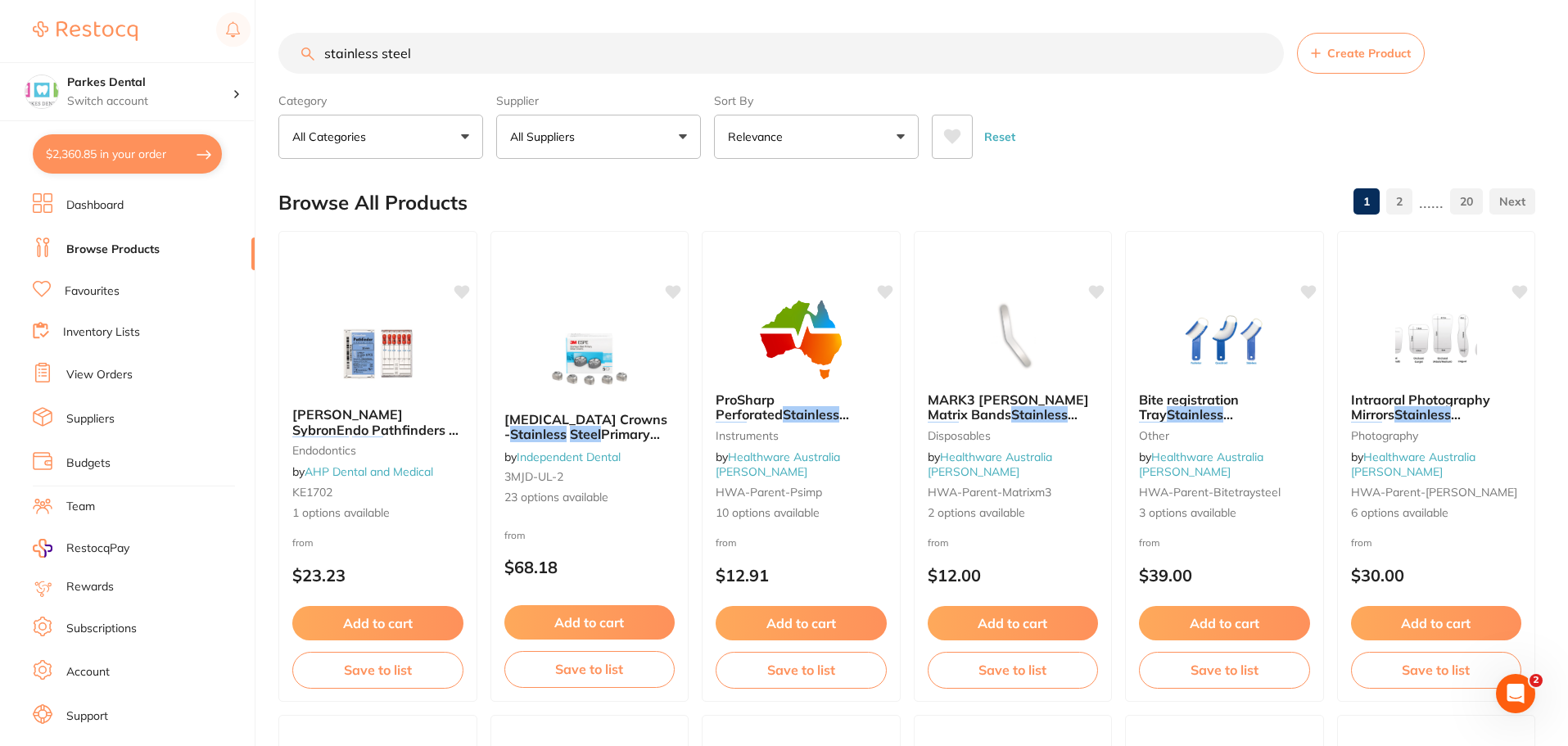
checkbox input "true"
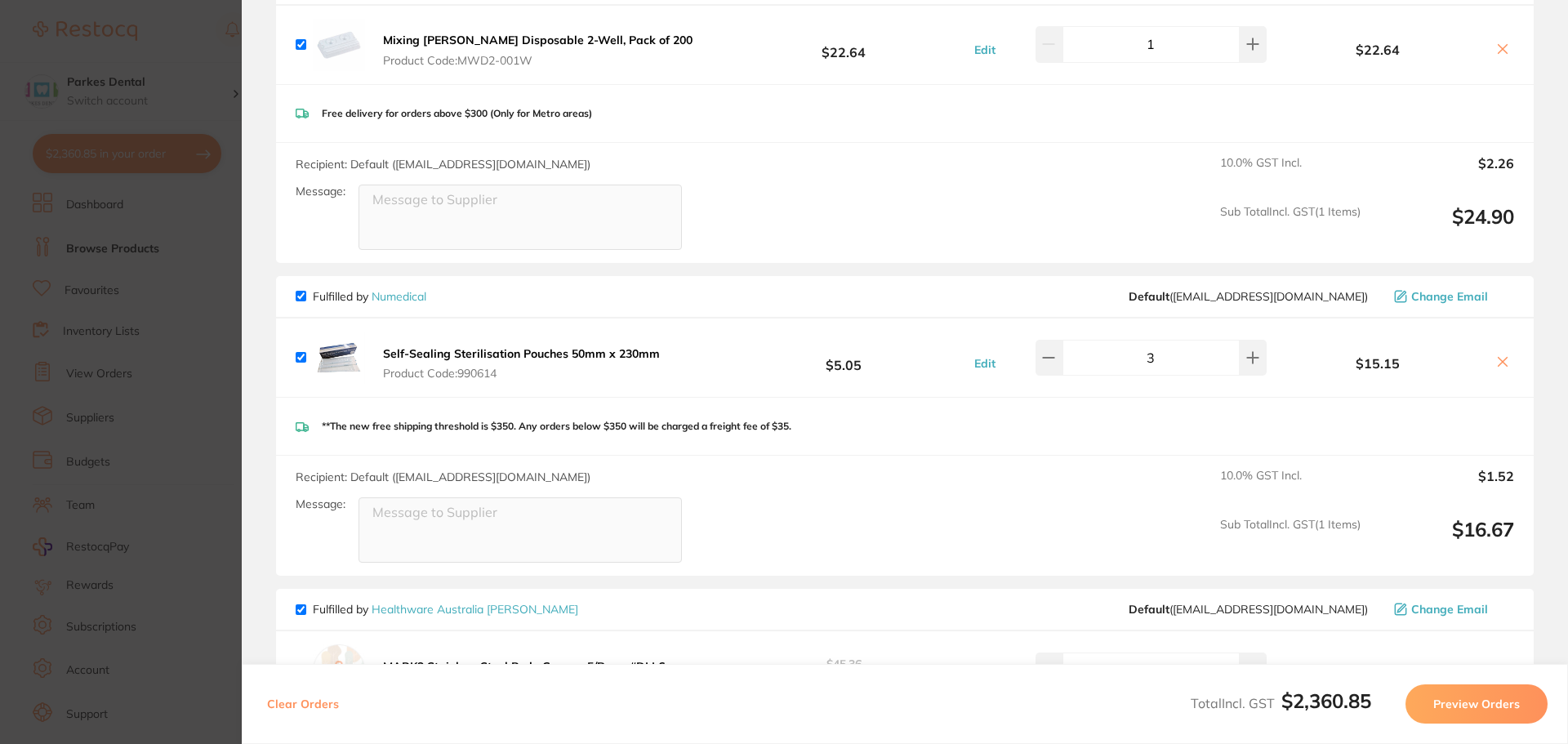
scroll to position [2124, 0]
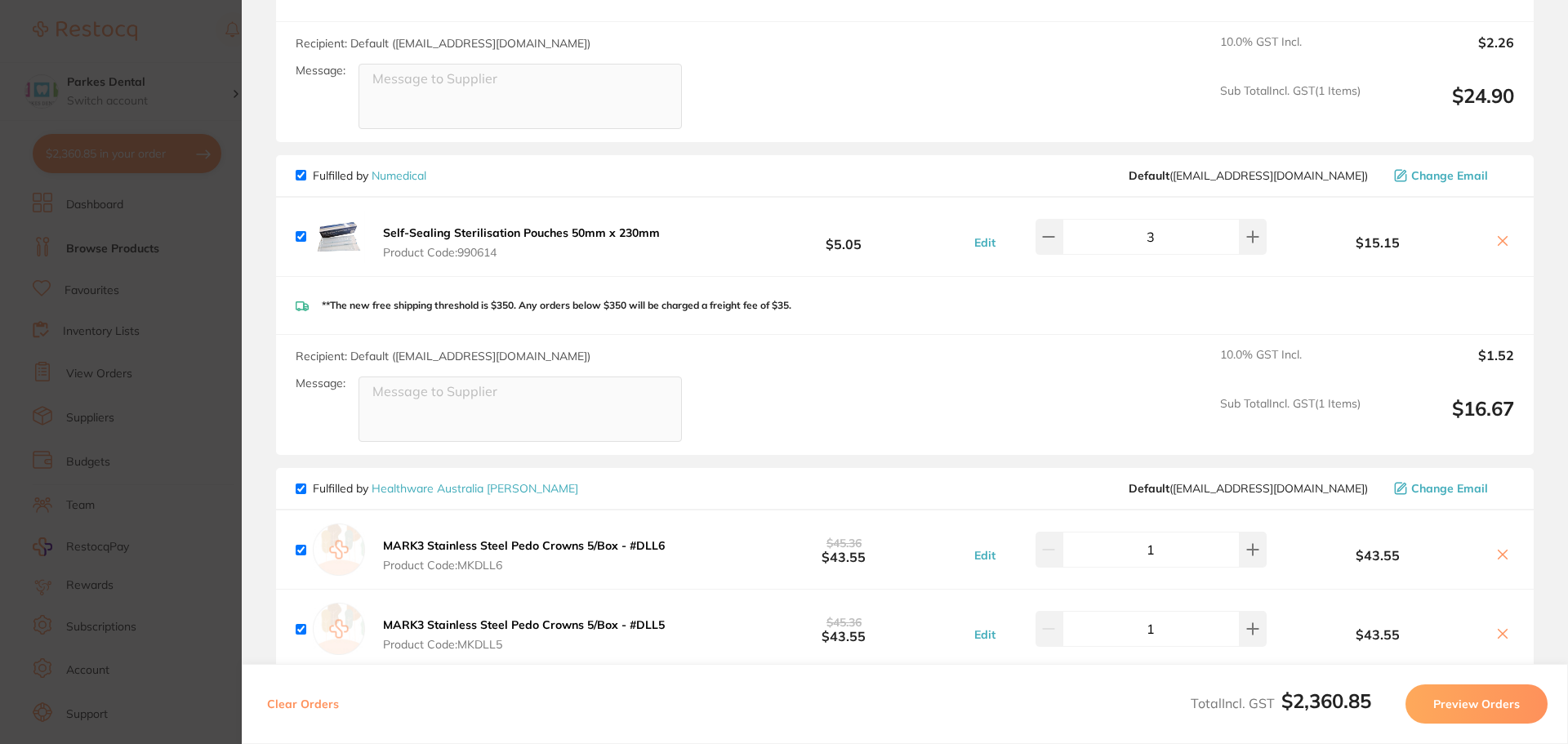
click at [61, 363] on section "Update RRP Set your pre negotiated price for this item. Item Agreed RRP (excl. …" at bounding box center [784, 372] width 1568 height 744
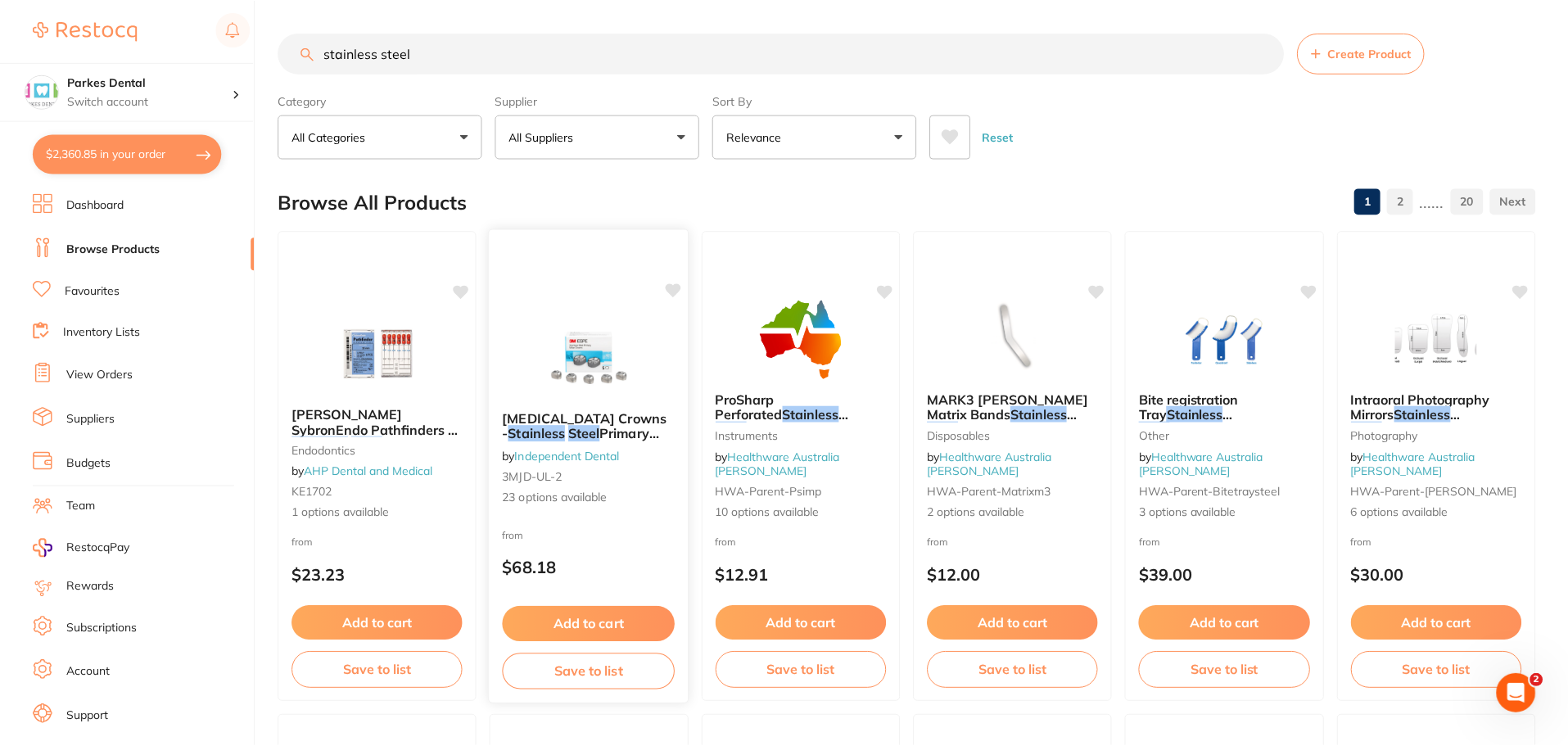
scroll to position [1, 0]
drag, startPoint x: 587, startPoint y: 364, endPoint x: 601, endPoint y: 400, distance: 38.6
click at [587, 364] on img at bounding box center [589, 357] width 107 height 82
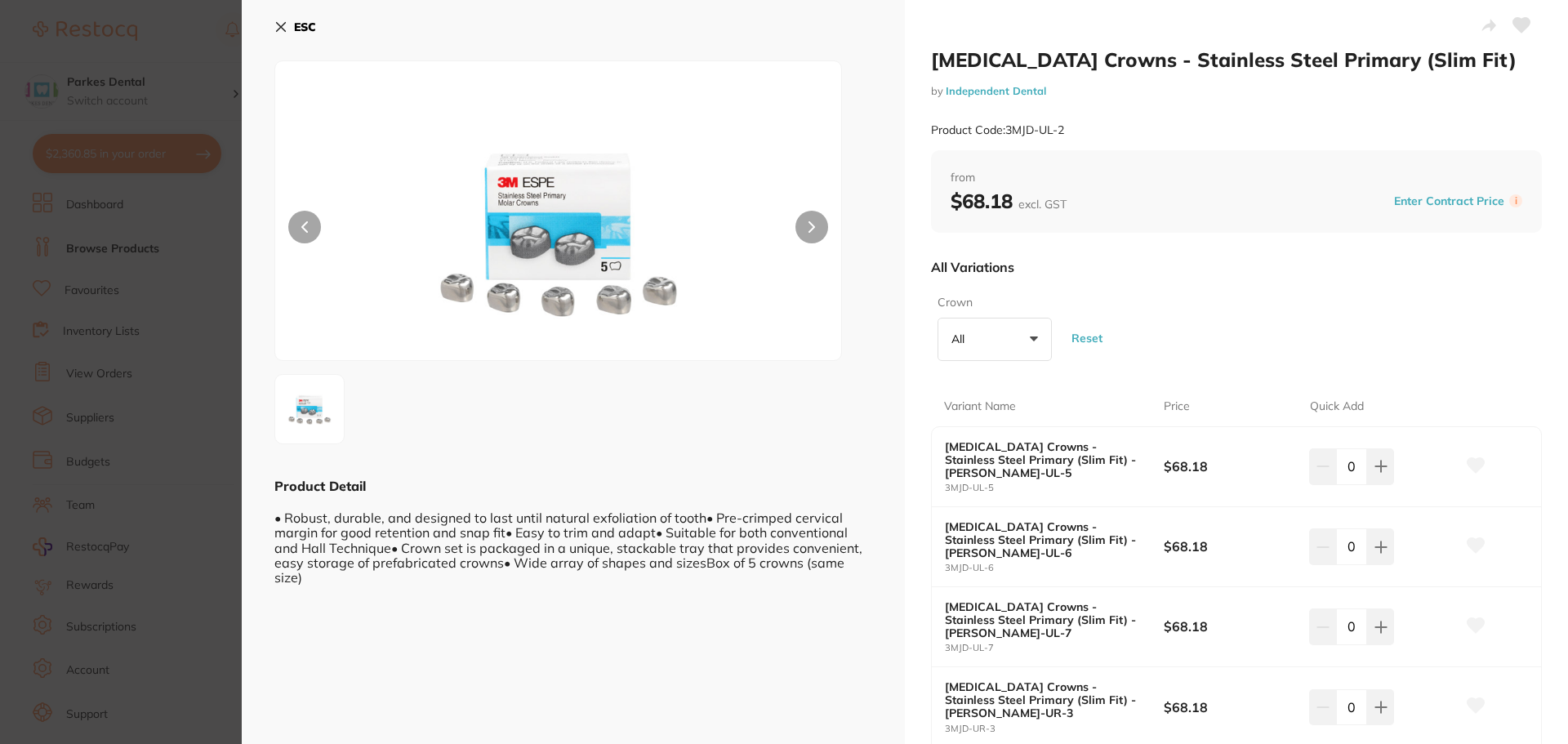
click at [159, 271] on section "[MEDICAL_DATA] Crowns - Stainless Steel Primary (Slim Fit) by Independent Denta…" at bounding box center [784, 372] width 1568 height 744
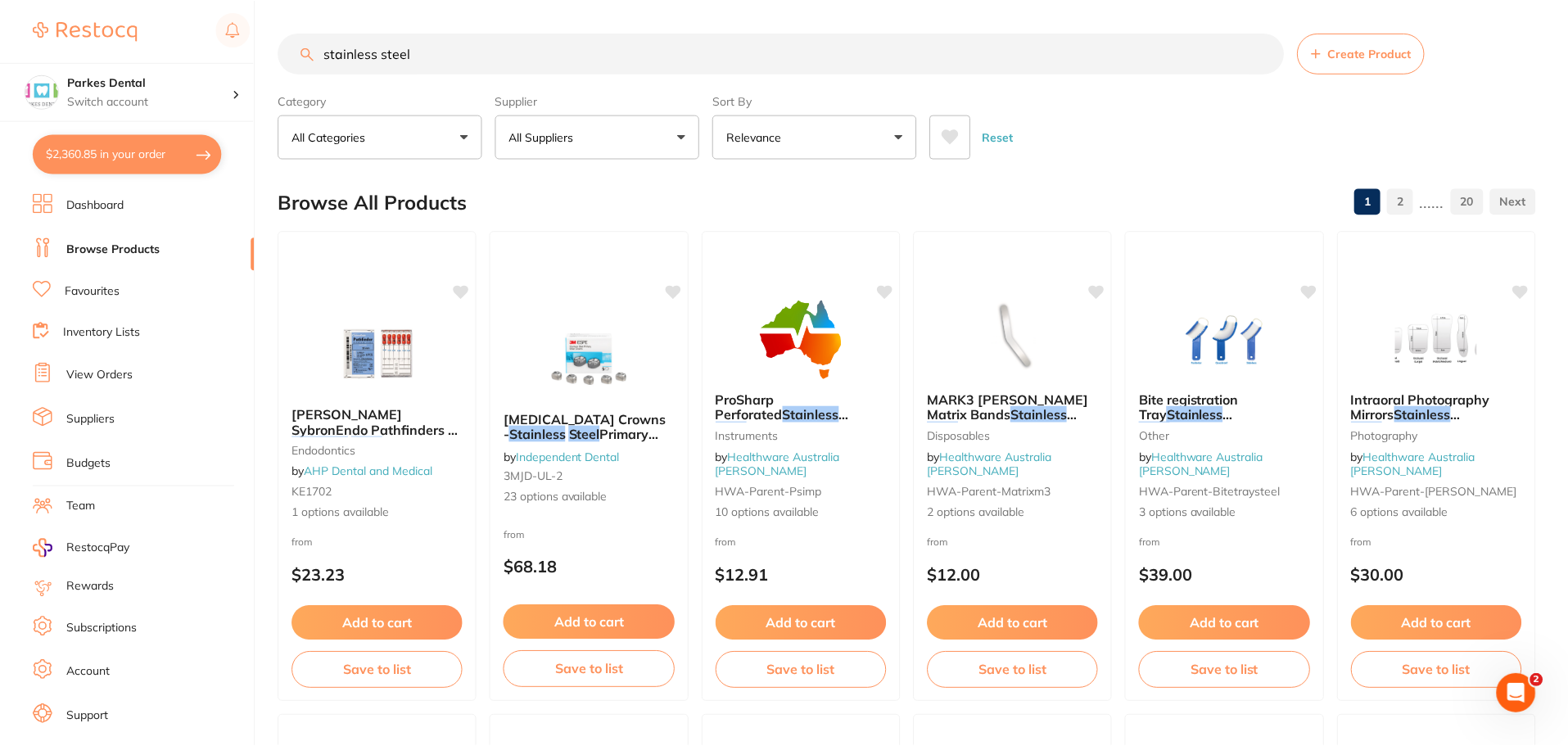
scroll to position [1, 0]
click at [100, 149] on button "$2,360.85 in your order" at bounding box center [127, 154] width 189 height 40
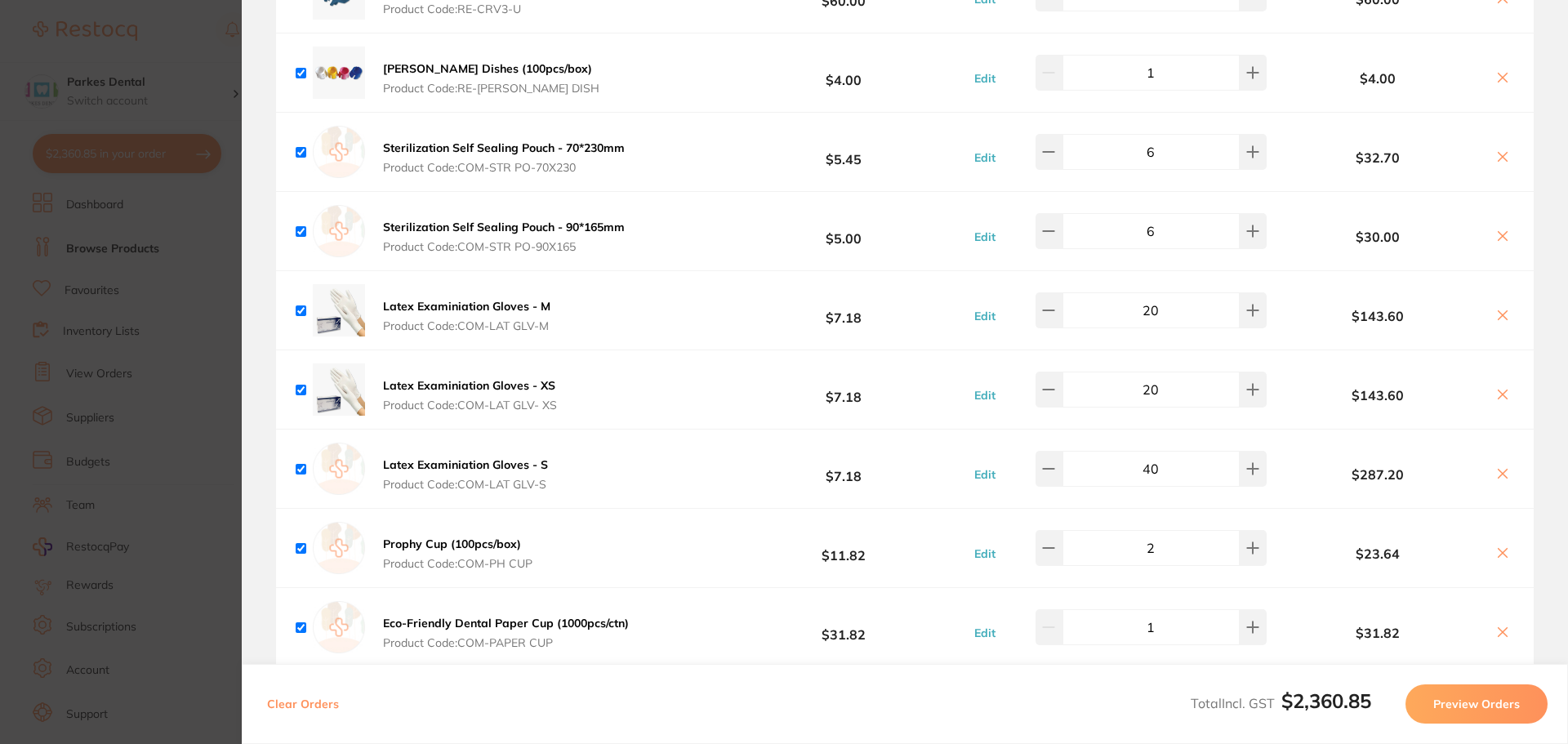
scroll to position [2523, 0]
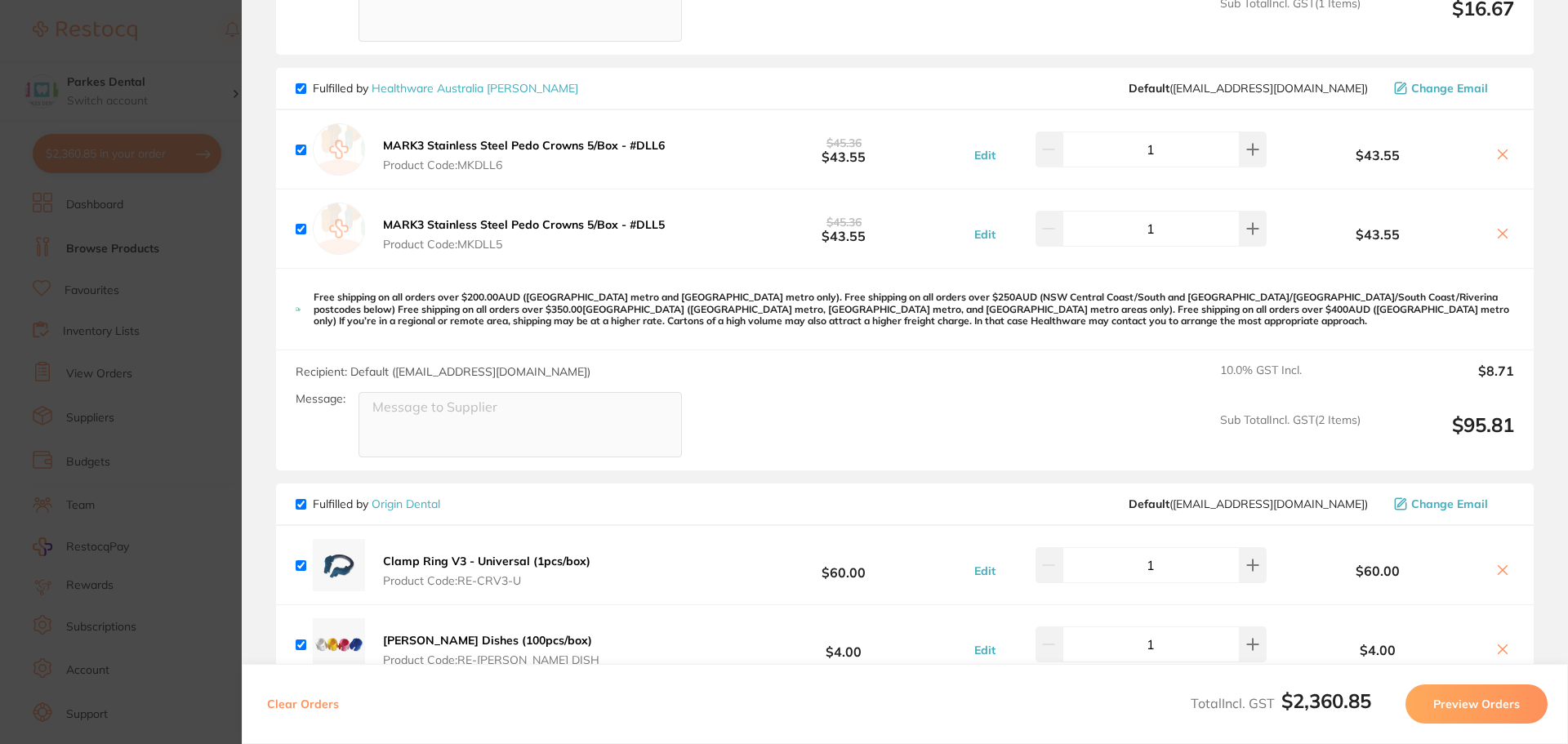
click at [134, 330] on section "Update RRP Set your pre negotiated price for this item. Item Agreed RRP (excl. …" at bounding box center [784, 372] width 1568 height 744
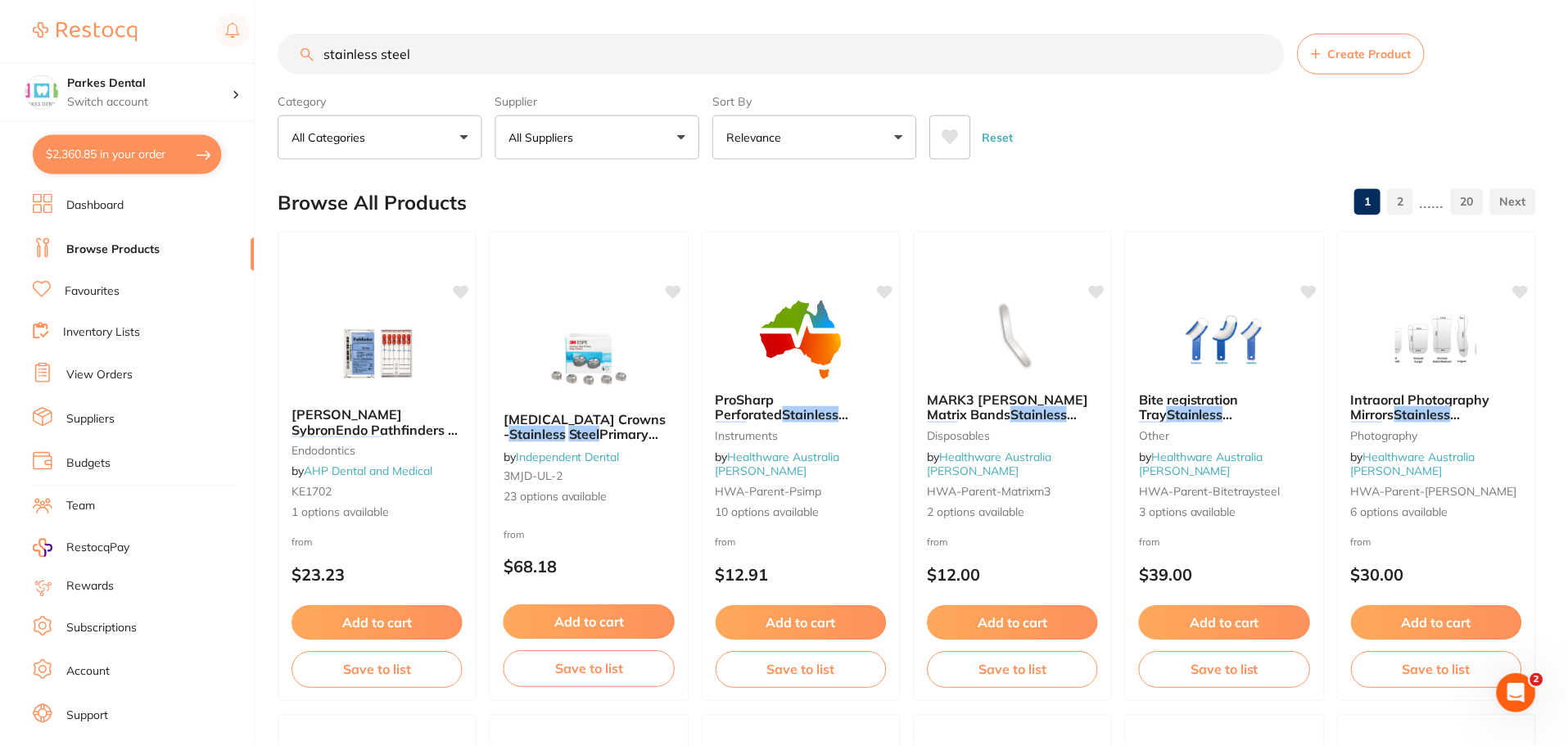
scroll to position [1, 0]
